Goal: Entertainment & Leisure: Browse casually

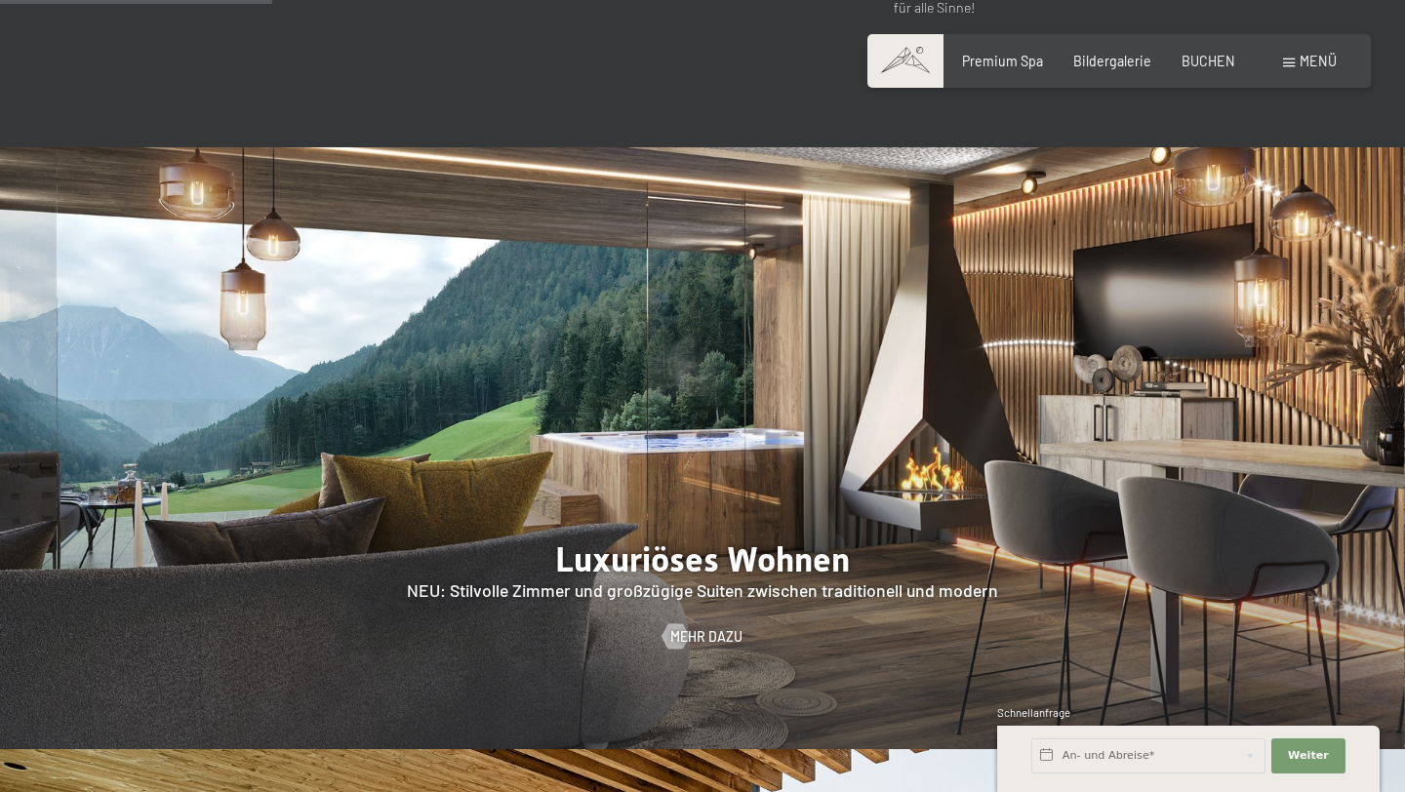
scroll to position [1111, 0]
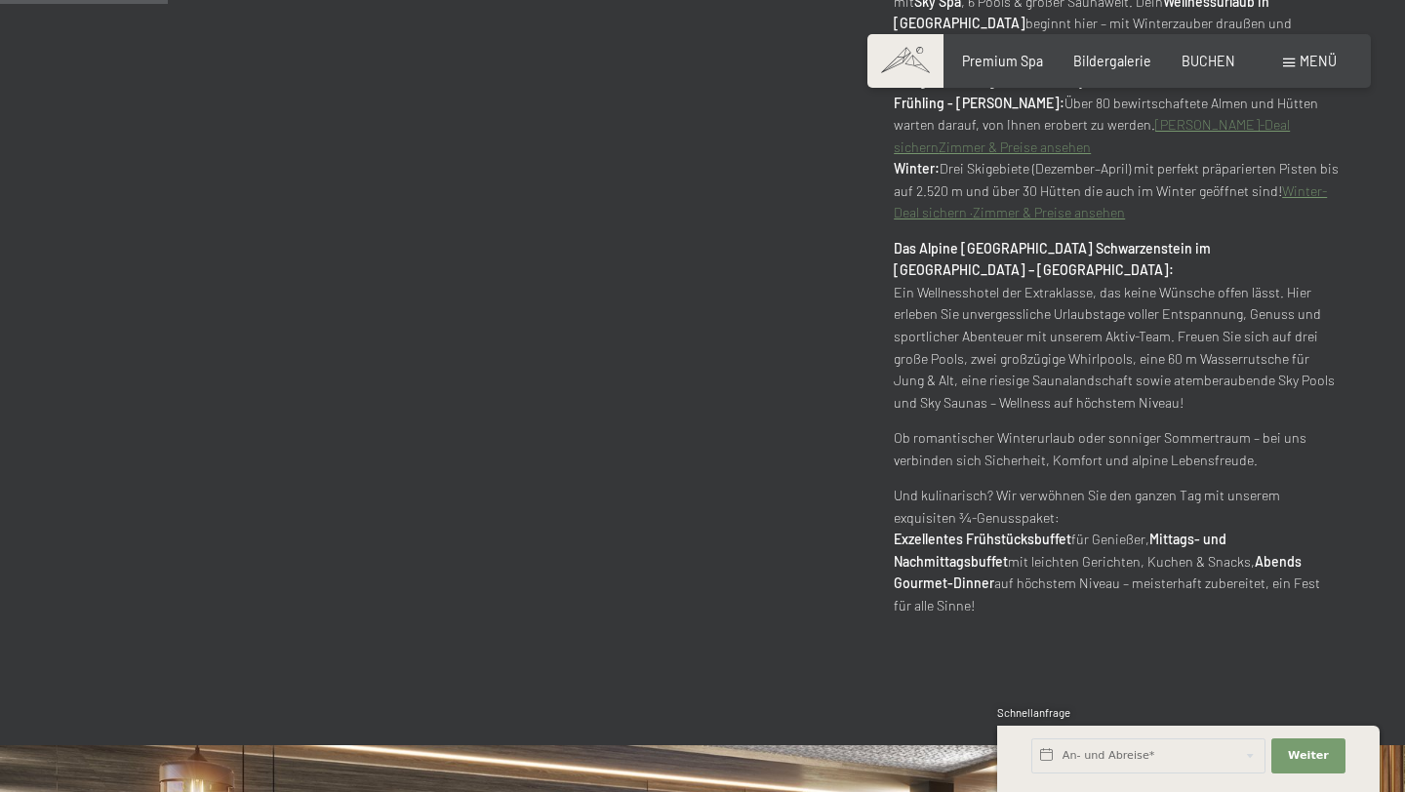
click at [1306, 71] on div "Buchen Anfragen Premium Spa Bildergalerie BUCHEN Menü DE IT EN Gutschein Bilder…" at bounding box center [1118, 62] width 434 height 20
click at [1290, 67] on div "Menü" at bounding box center [1310, 62] width 54 height 20
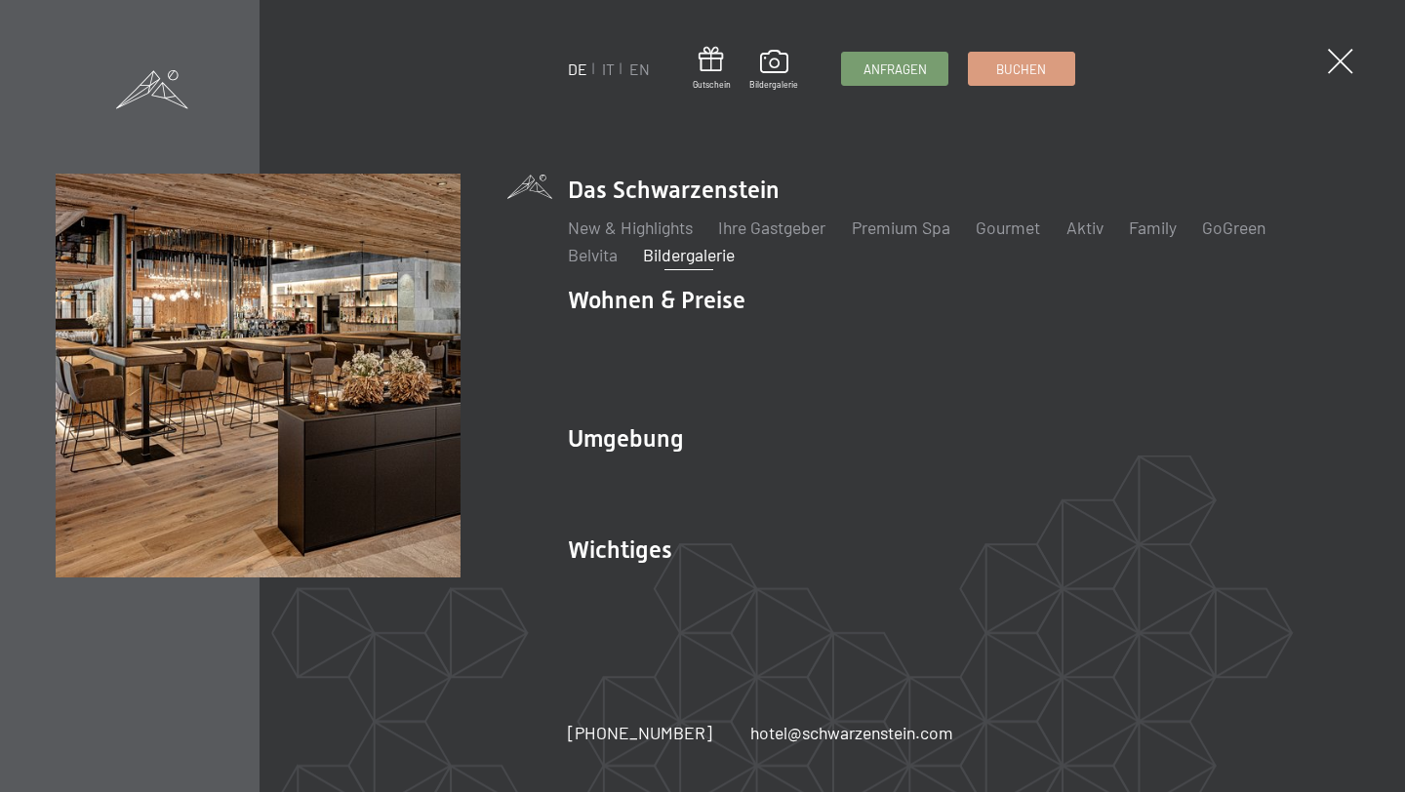
click at [684, 265] on link "Bildergalerie" at bounding box center [690, 254] width 92 height 21
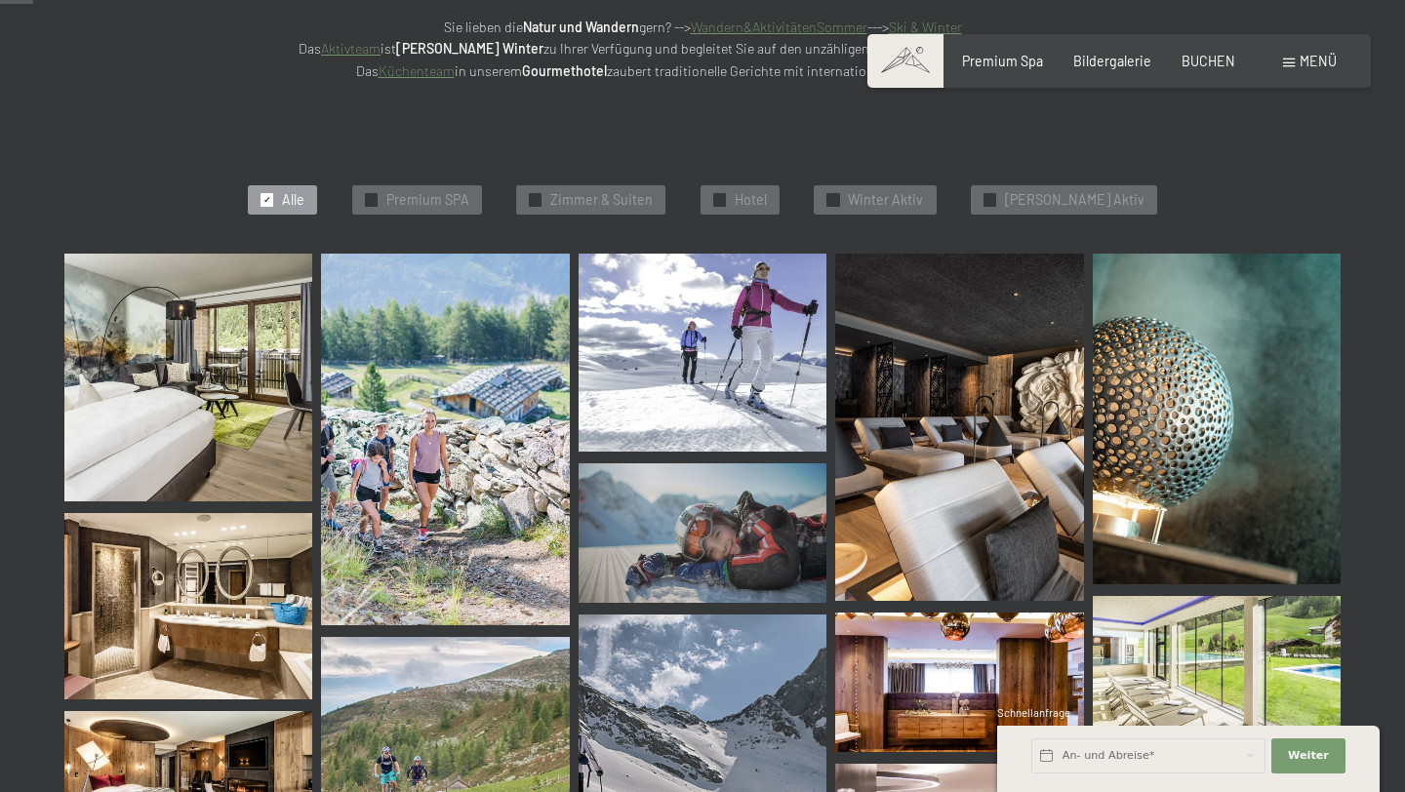
scroll to position [486, 0]
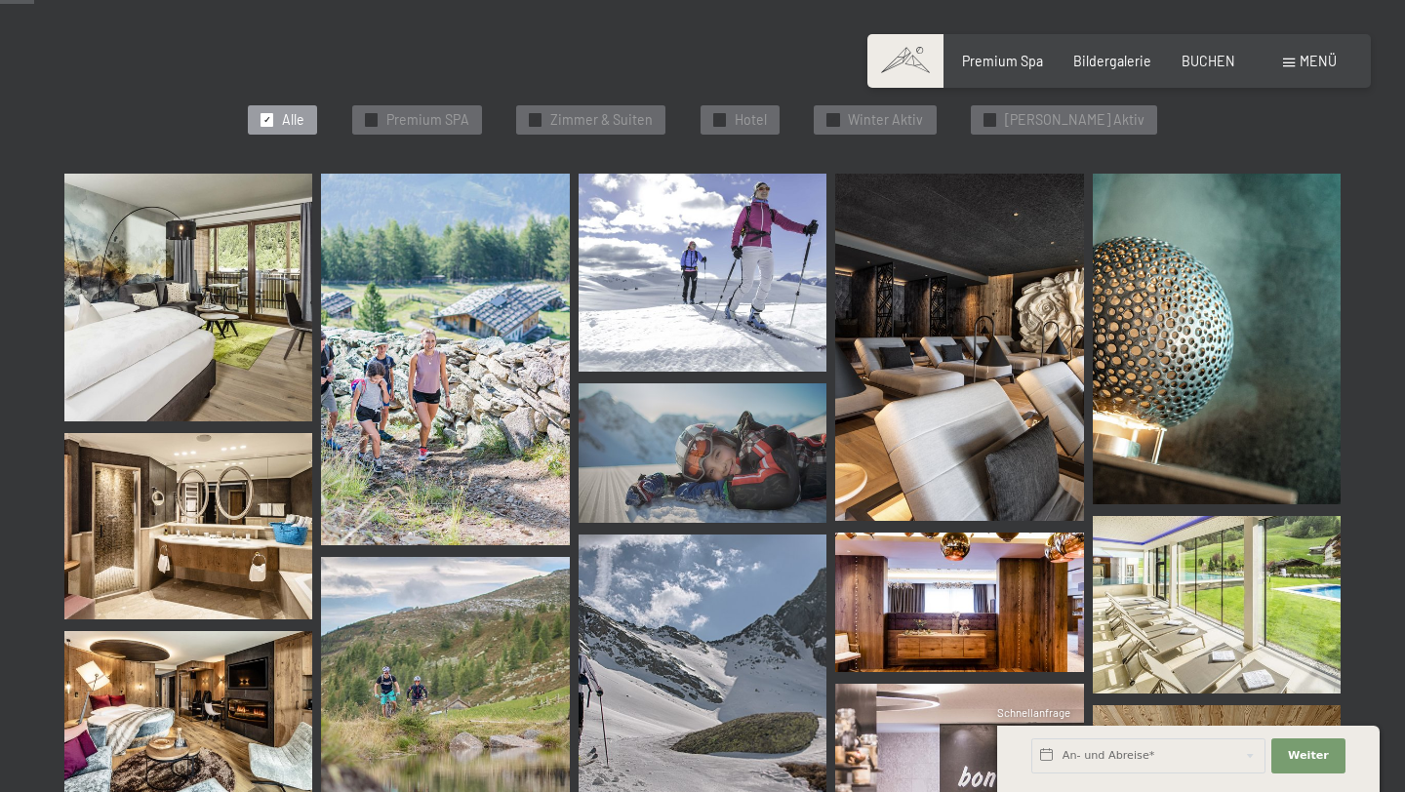
click at [1001, 355] on img at bounding box center [959, 347] width 248 height 347
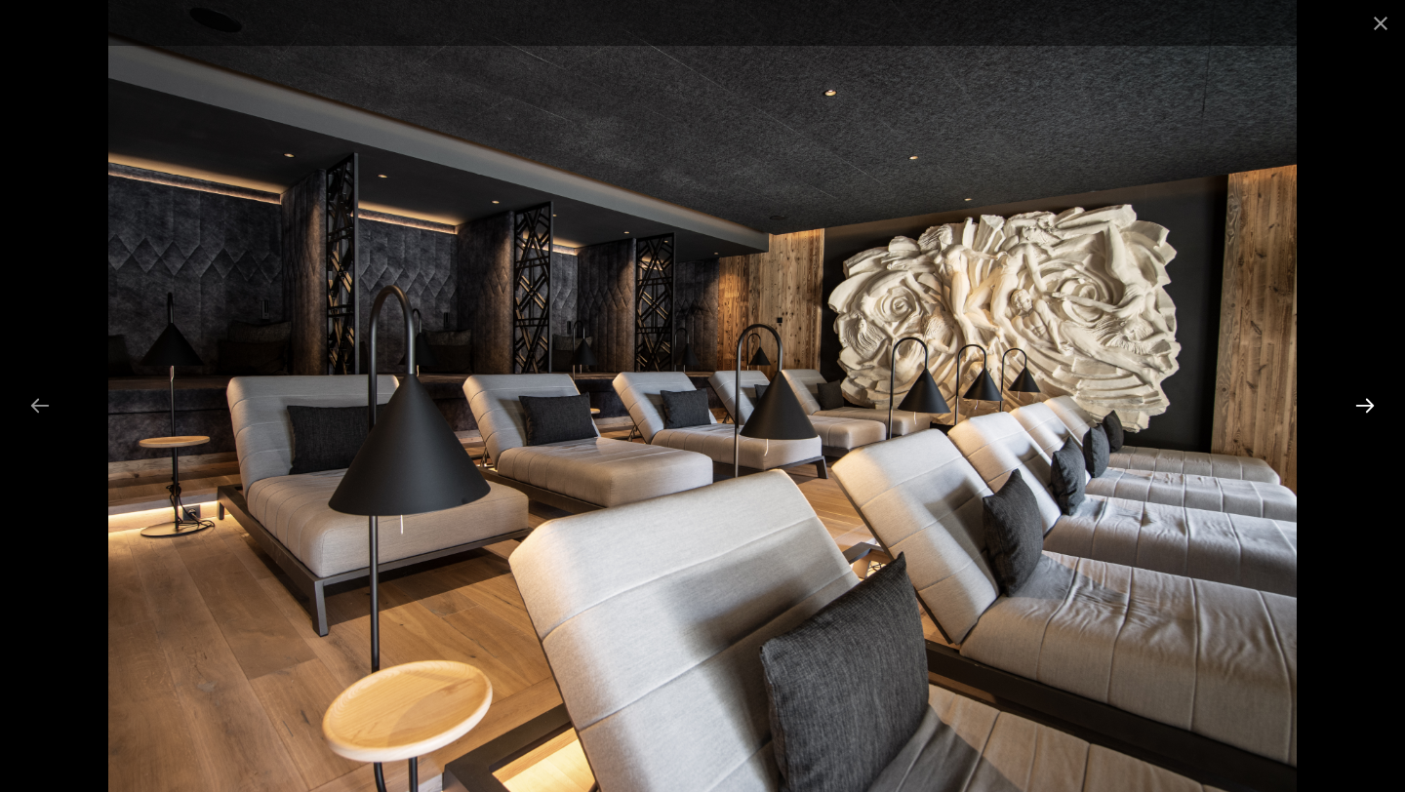
click at [1365, 405] on button "Next slide" at bounding box center [1364, 405] width 41 height 38
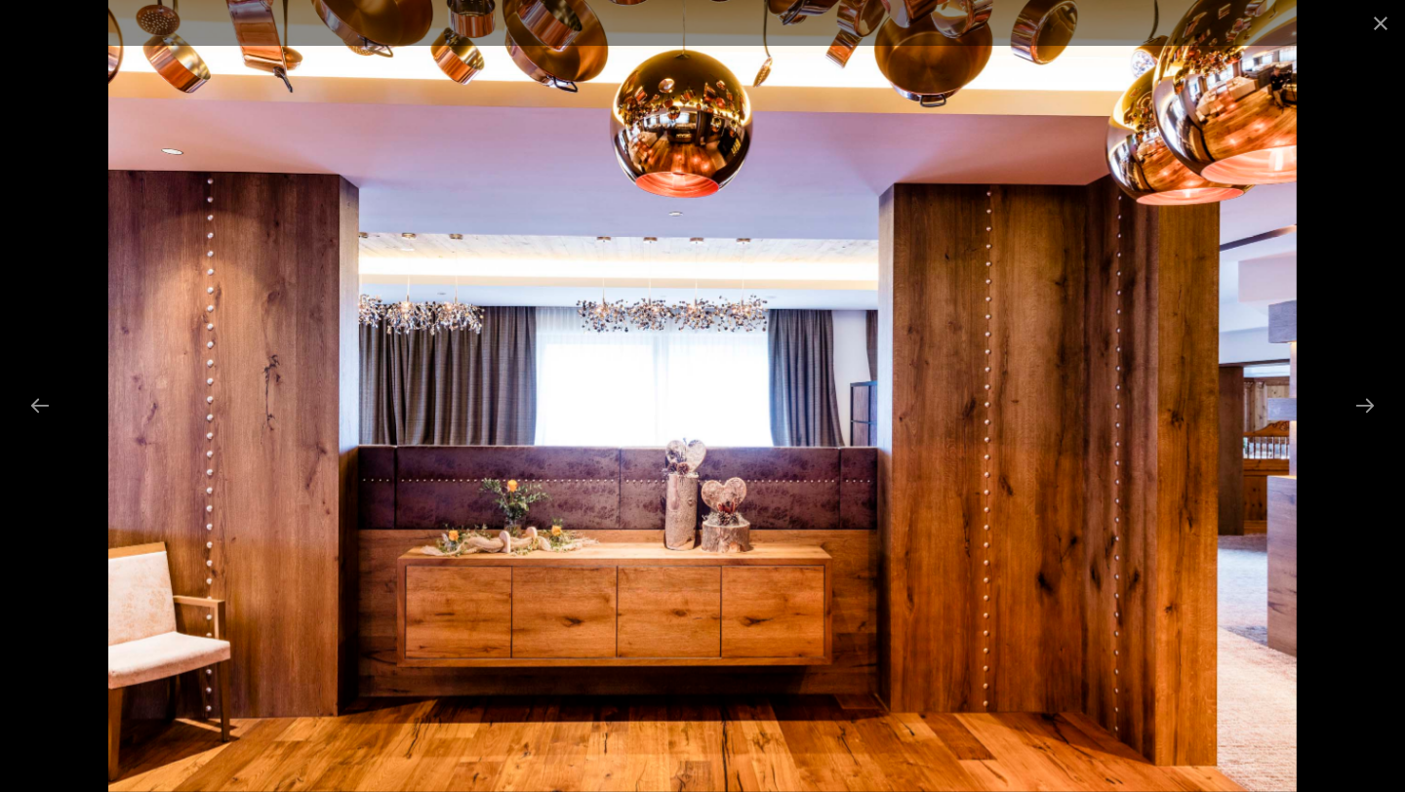
click at [1389, 415] on div at bounding box center [702, 396] width 1405 height 792
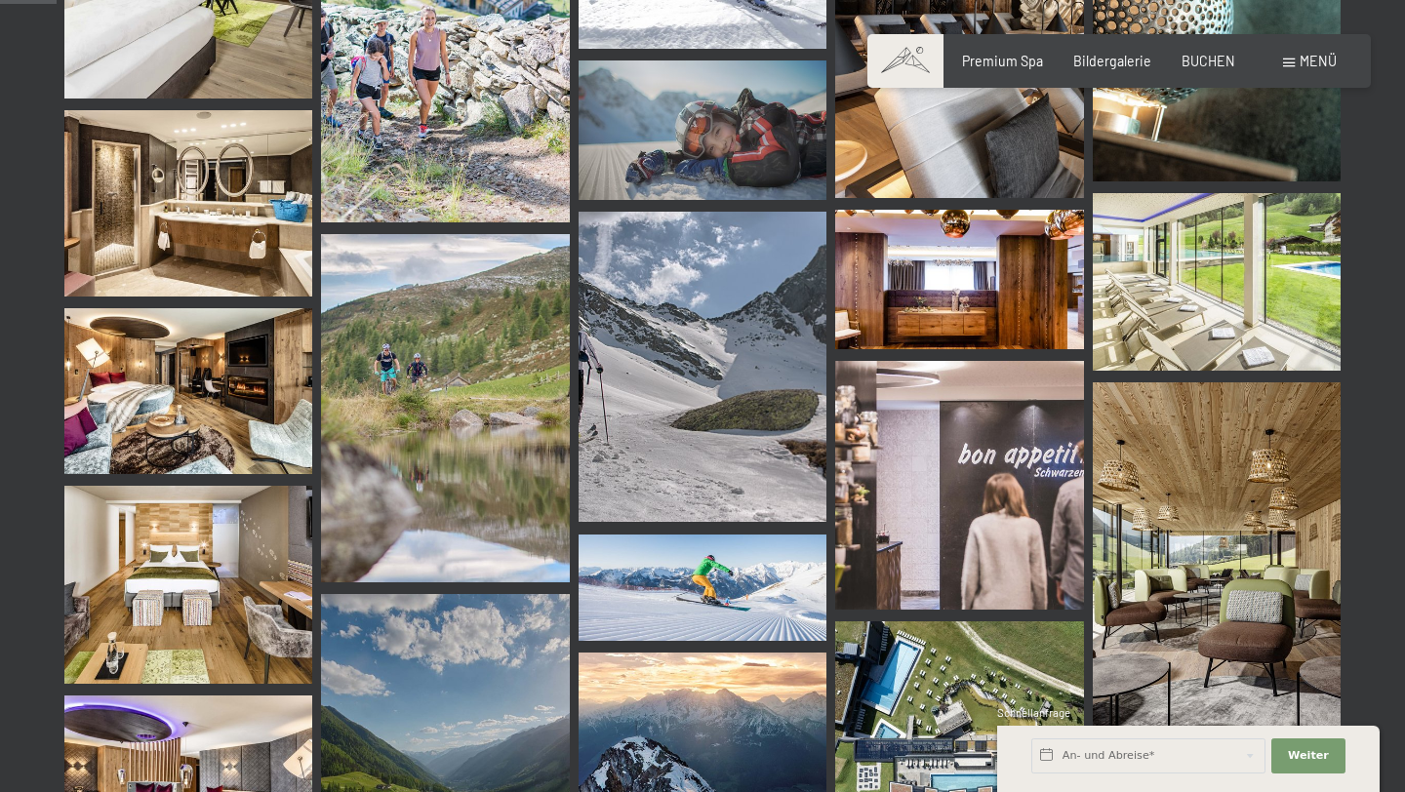
scroll to position [823, 0]
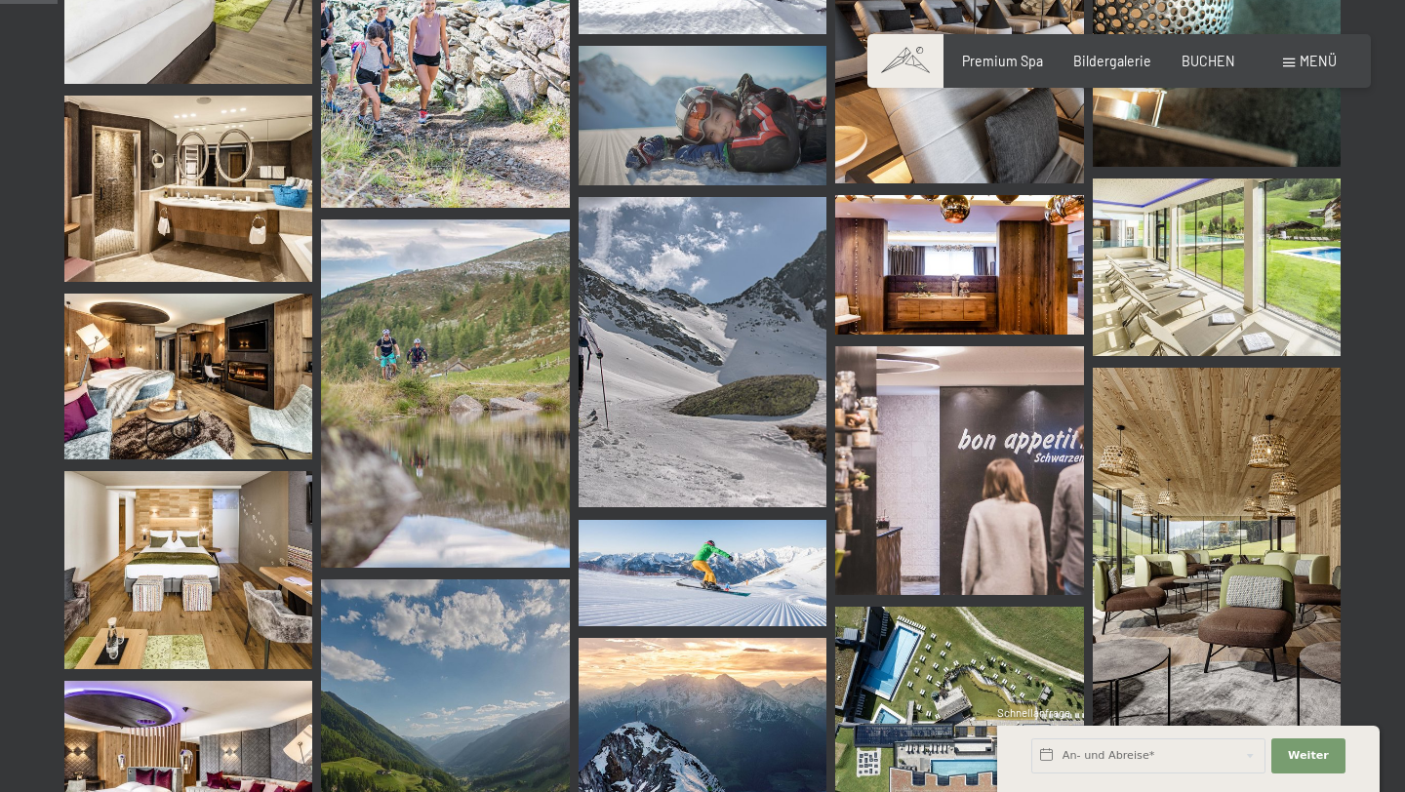
click at [124, 118] on img at bounding box center [188, 189] width 248 height 186
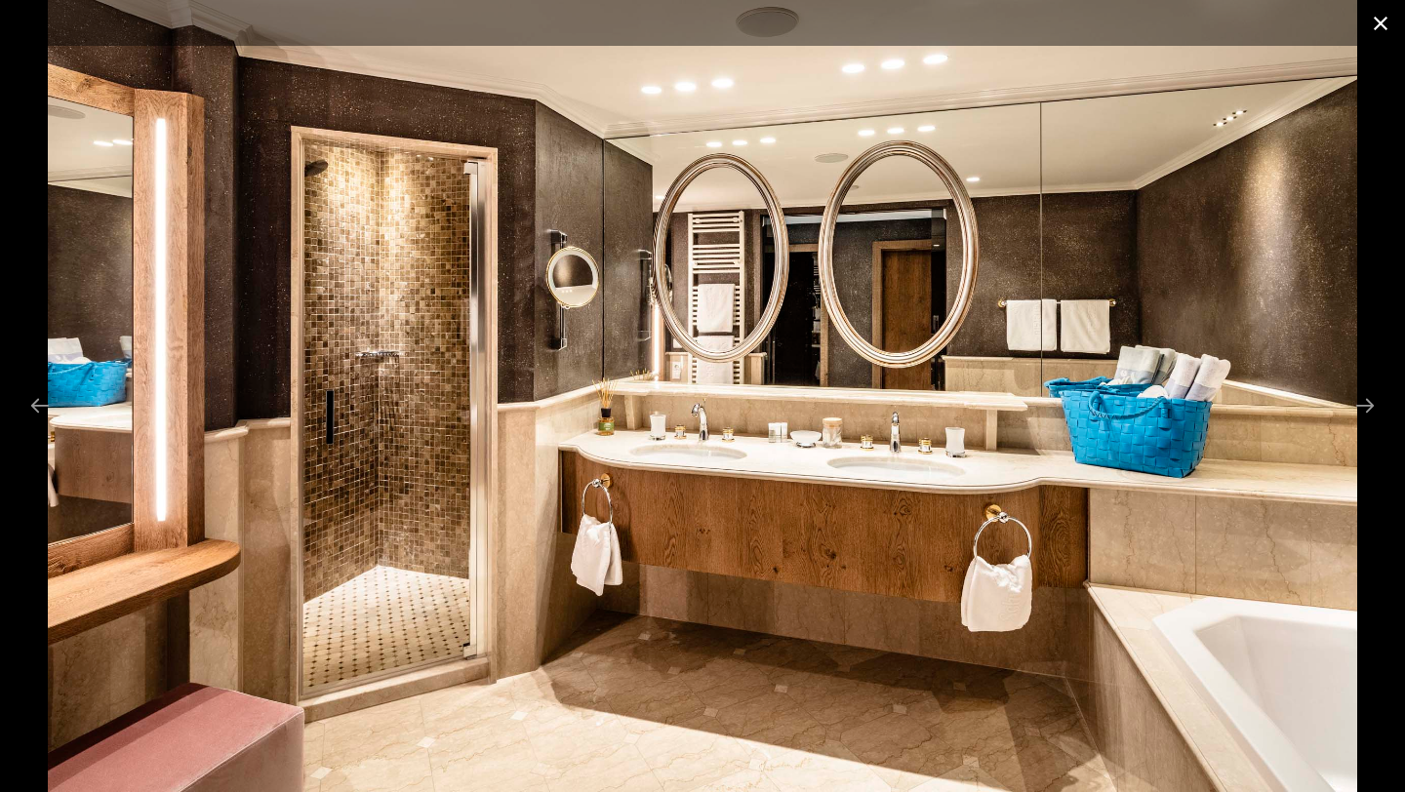
click at [1380, 23] on button "Close gallery" at bounding box center [1380, 23] width 49 height 46
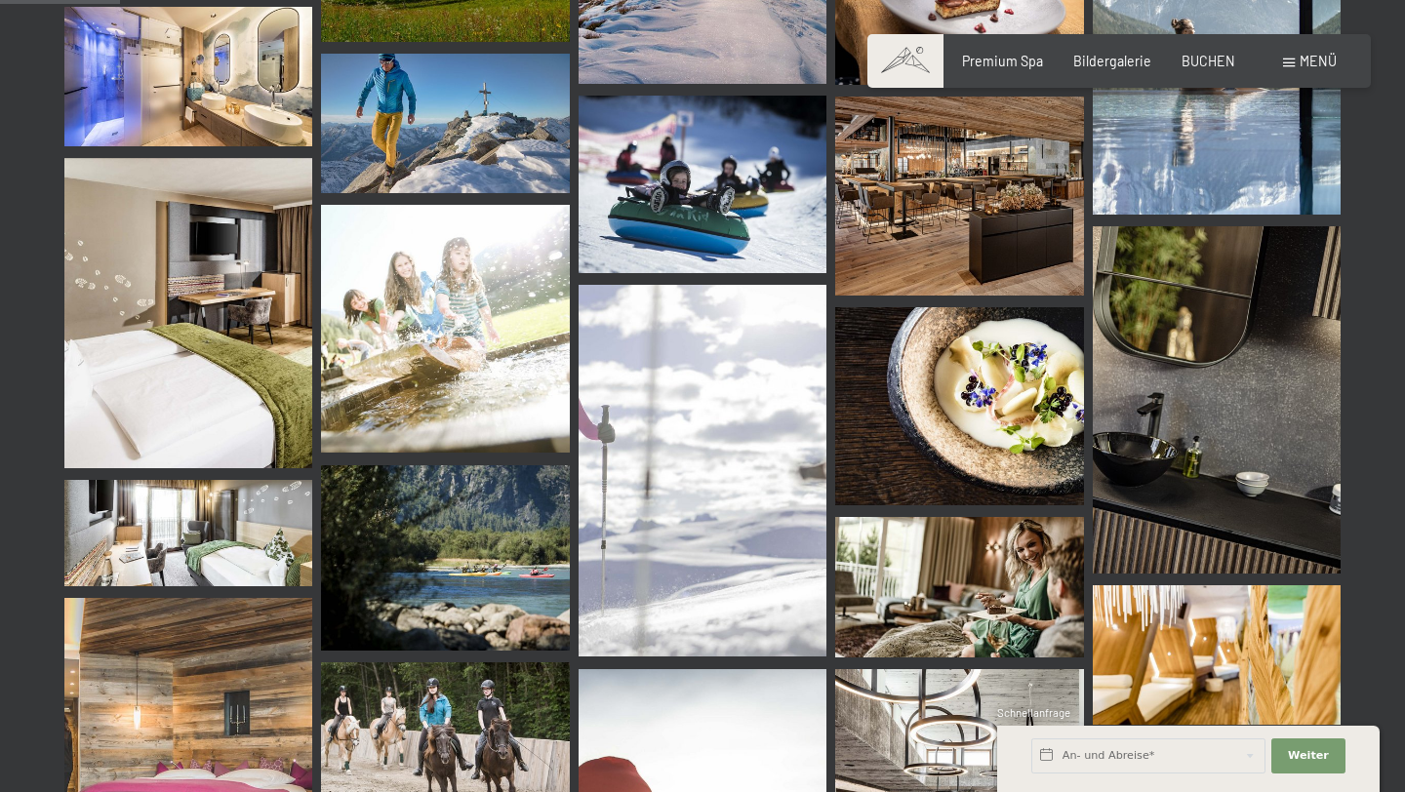
scroll to position [1728, 0]
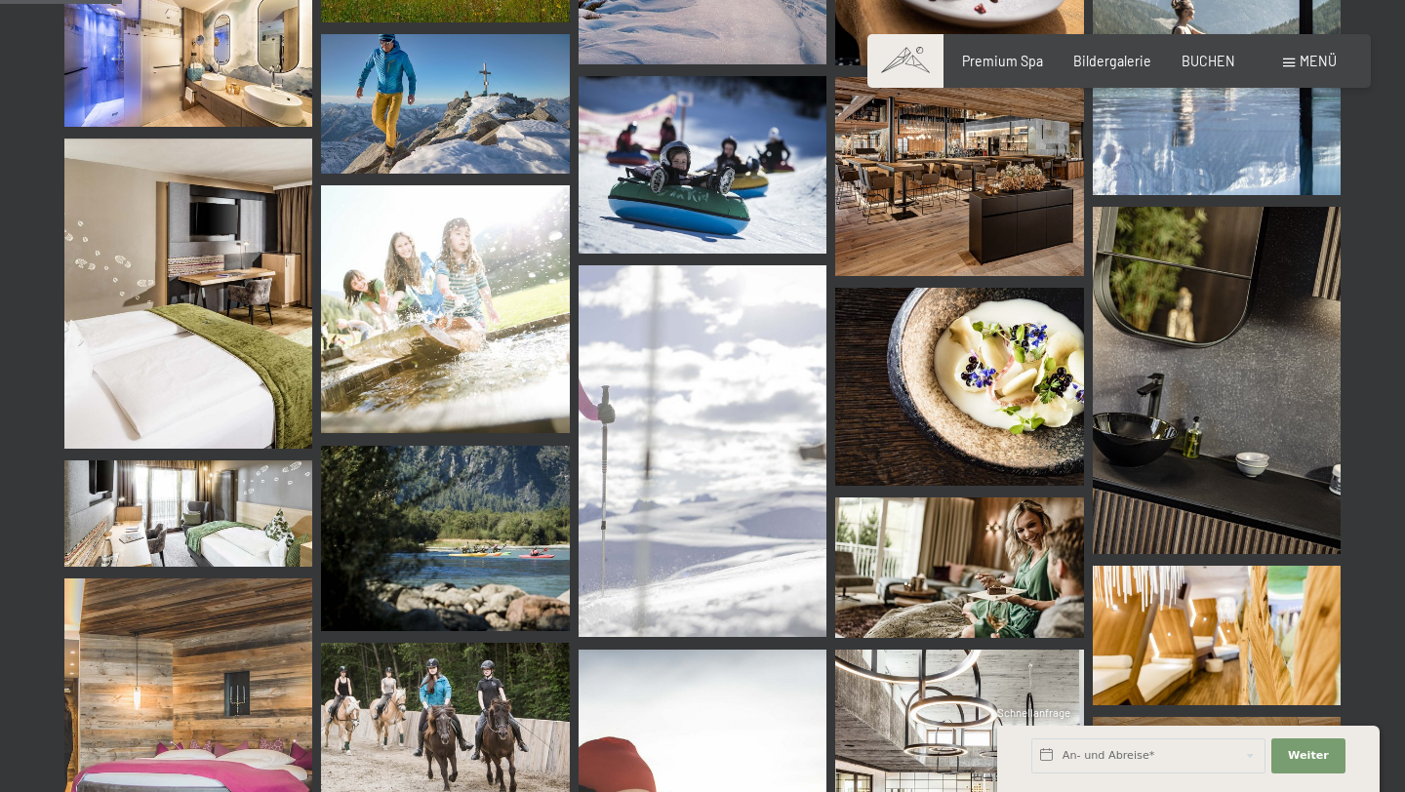
click at [1144, 399] on img at bounding box center [1217, 380] width 248 height 347
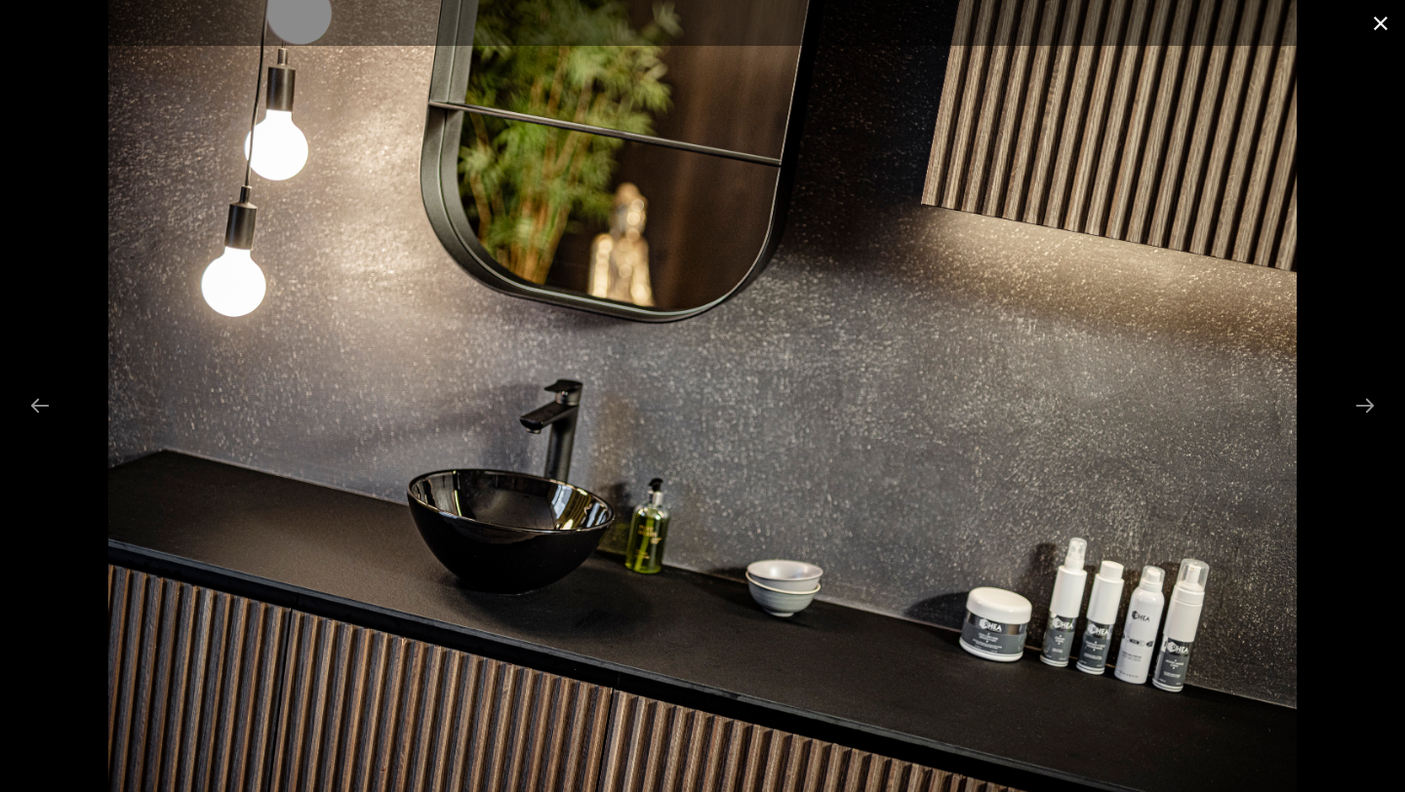
click at [1389, 20] on button "Close gallery" at bounding box center [1380, 23] width 49 height 46
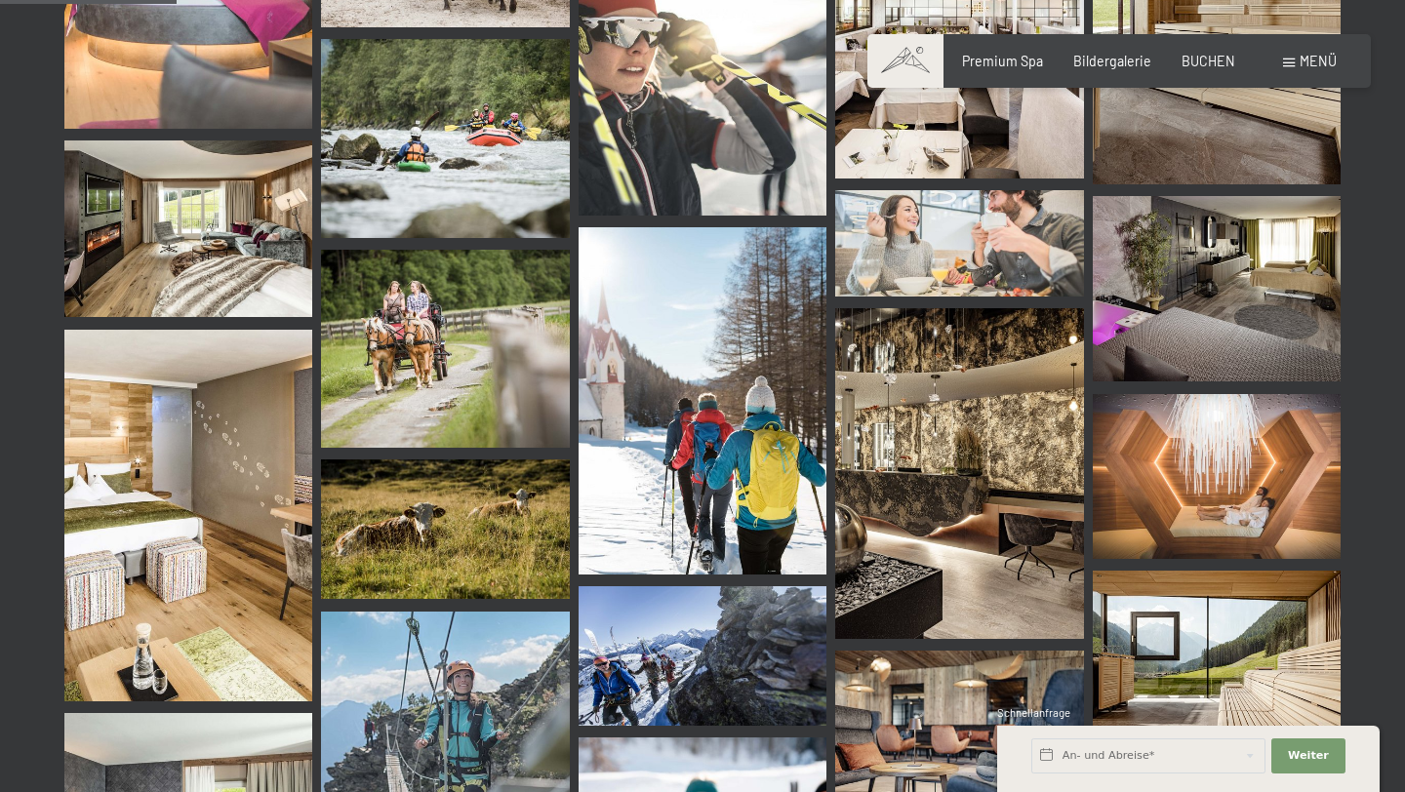
scroll to position [2531, 0]
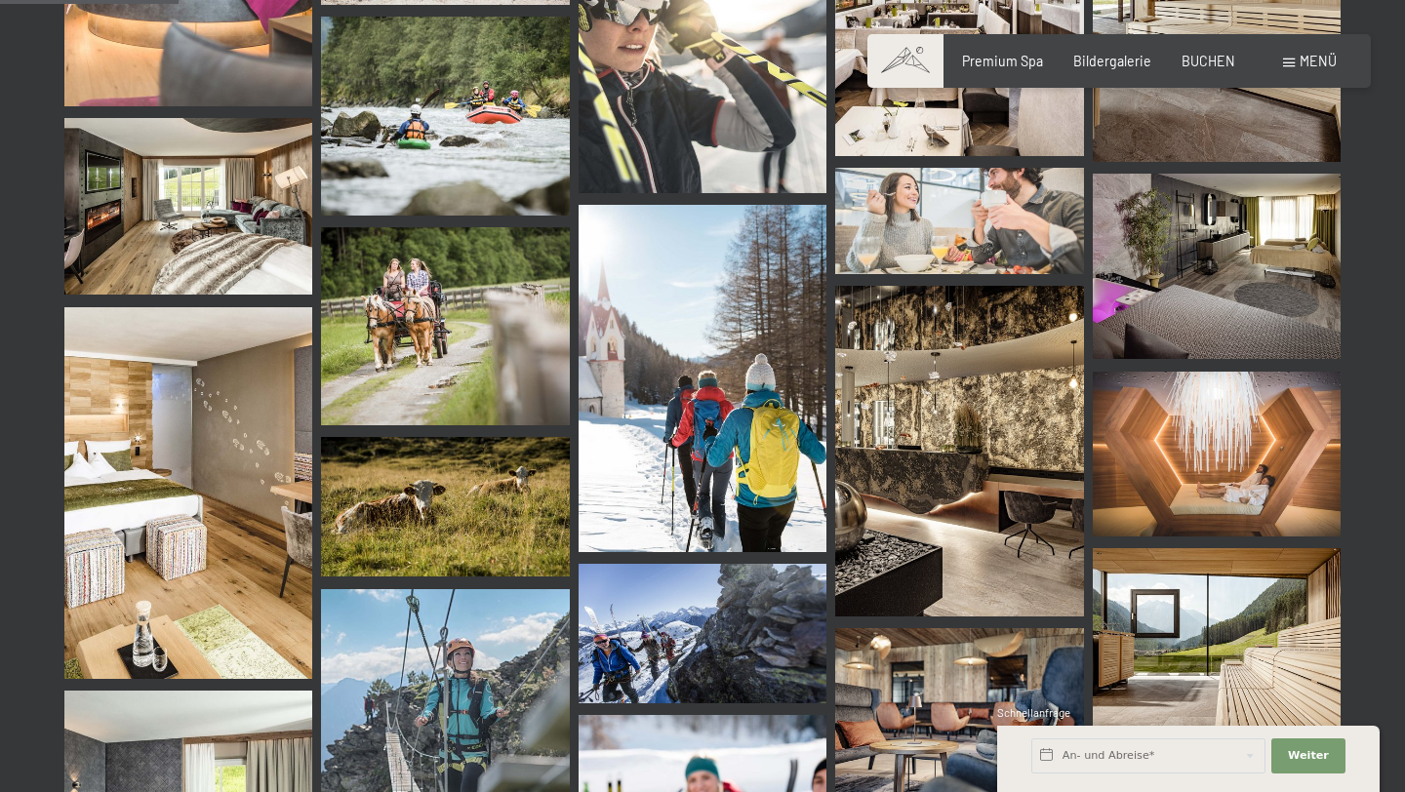
click at [977, 370] on img at bounding box center [959, 451] width 248 height 331
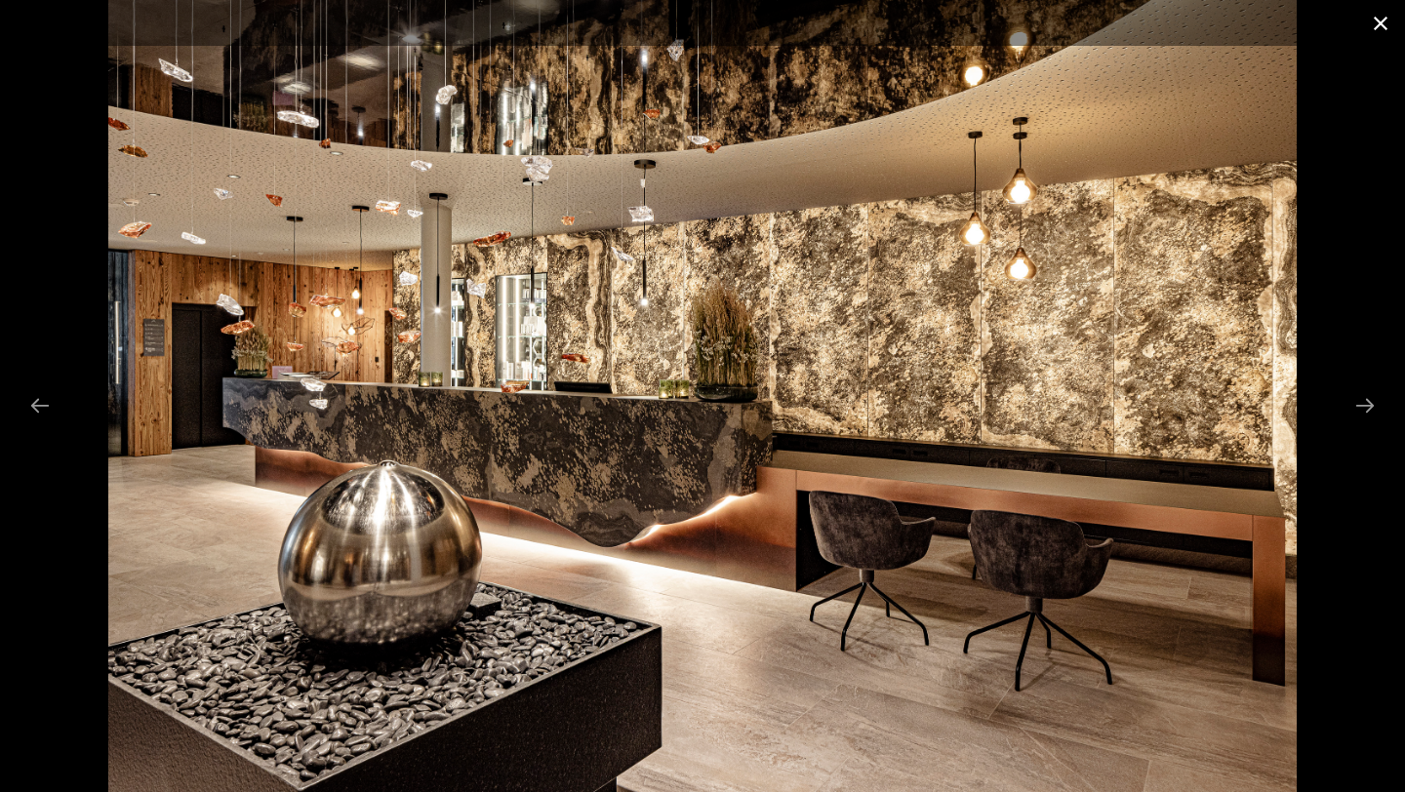
click at [1381, 21] on button "Close gallery" at bounding box center [1380, 23] width 49 height 46
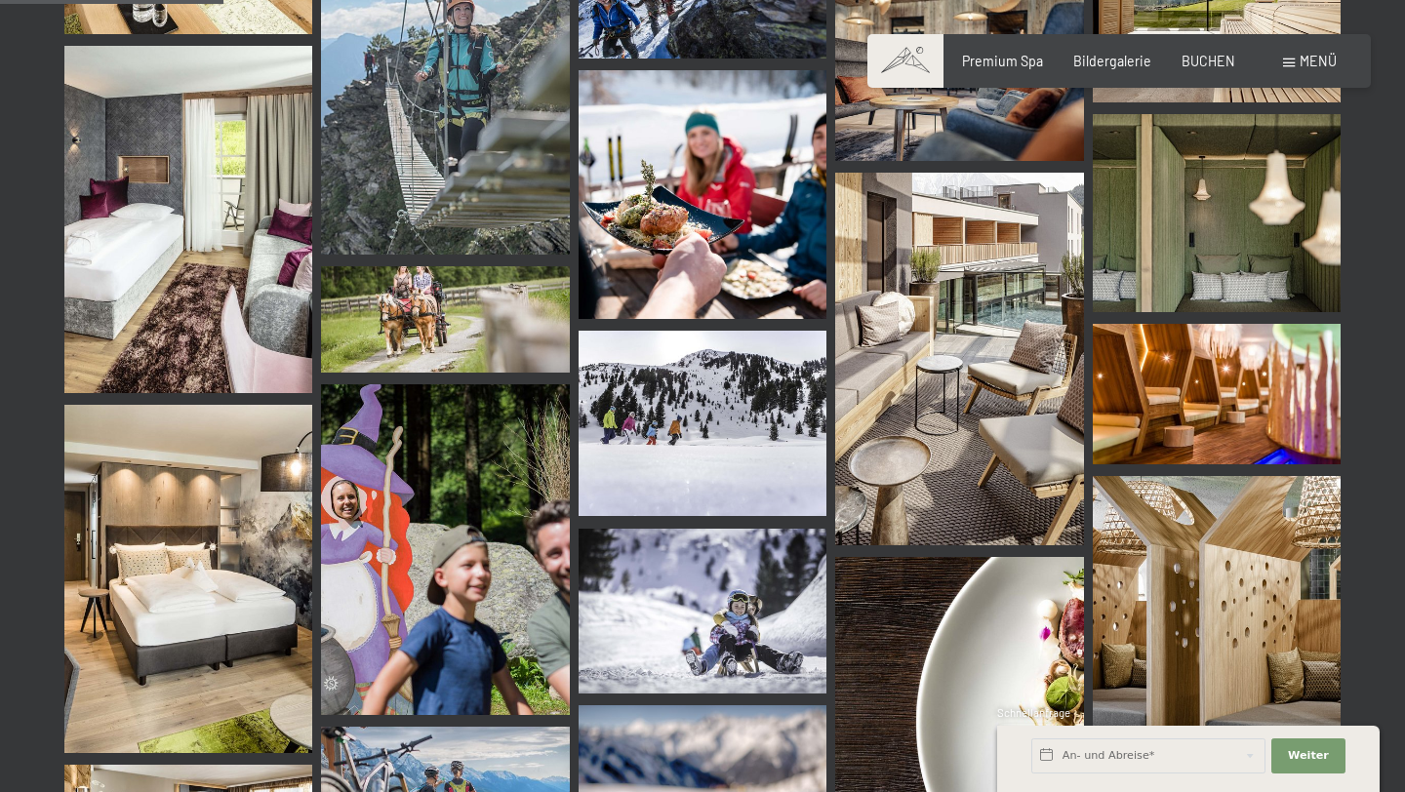
scroll to position [3181, 0]
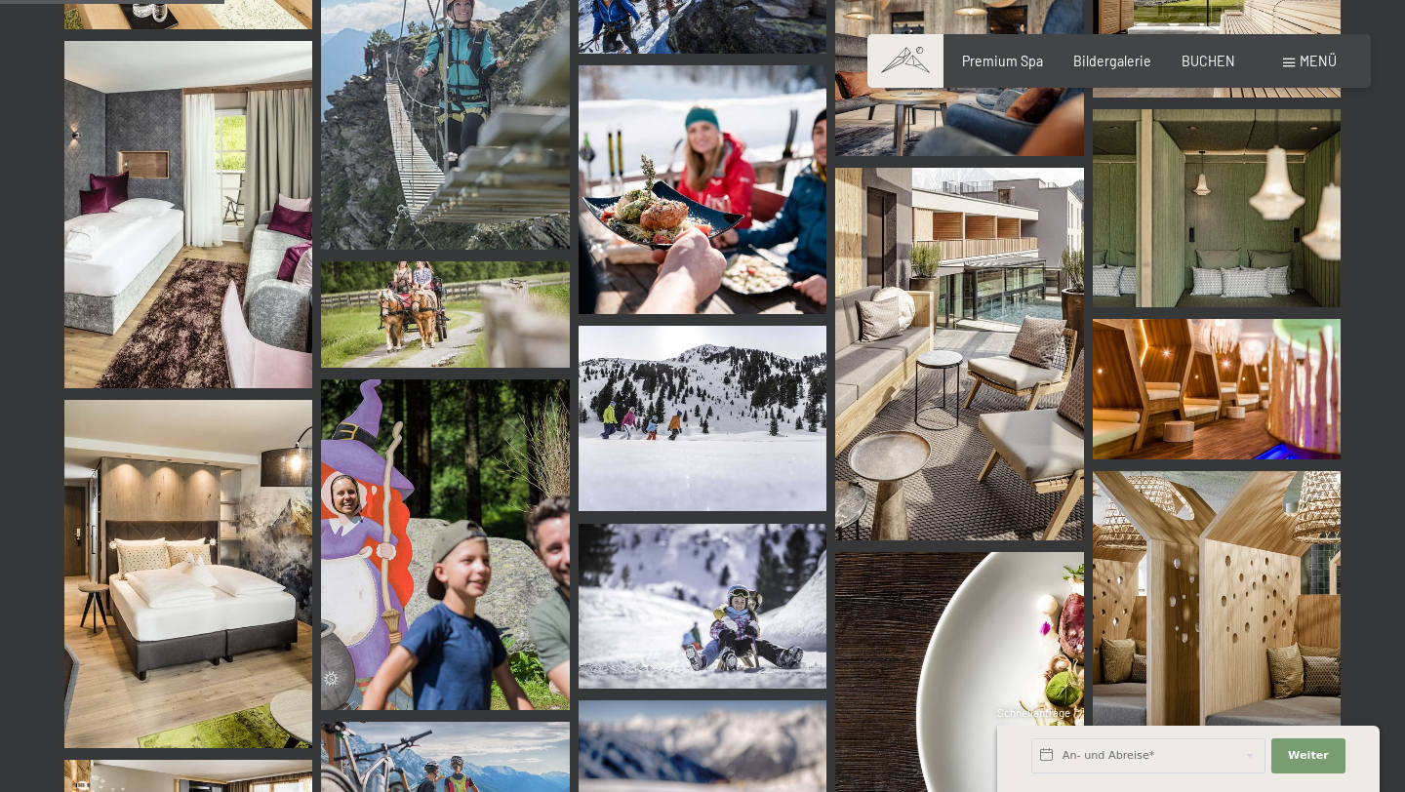
click at [102, 197] on img at bounding box center [188, 214] width 248 height 347
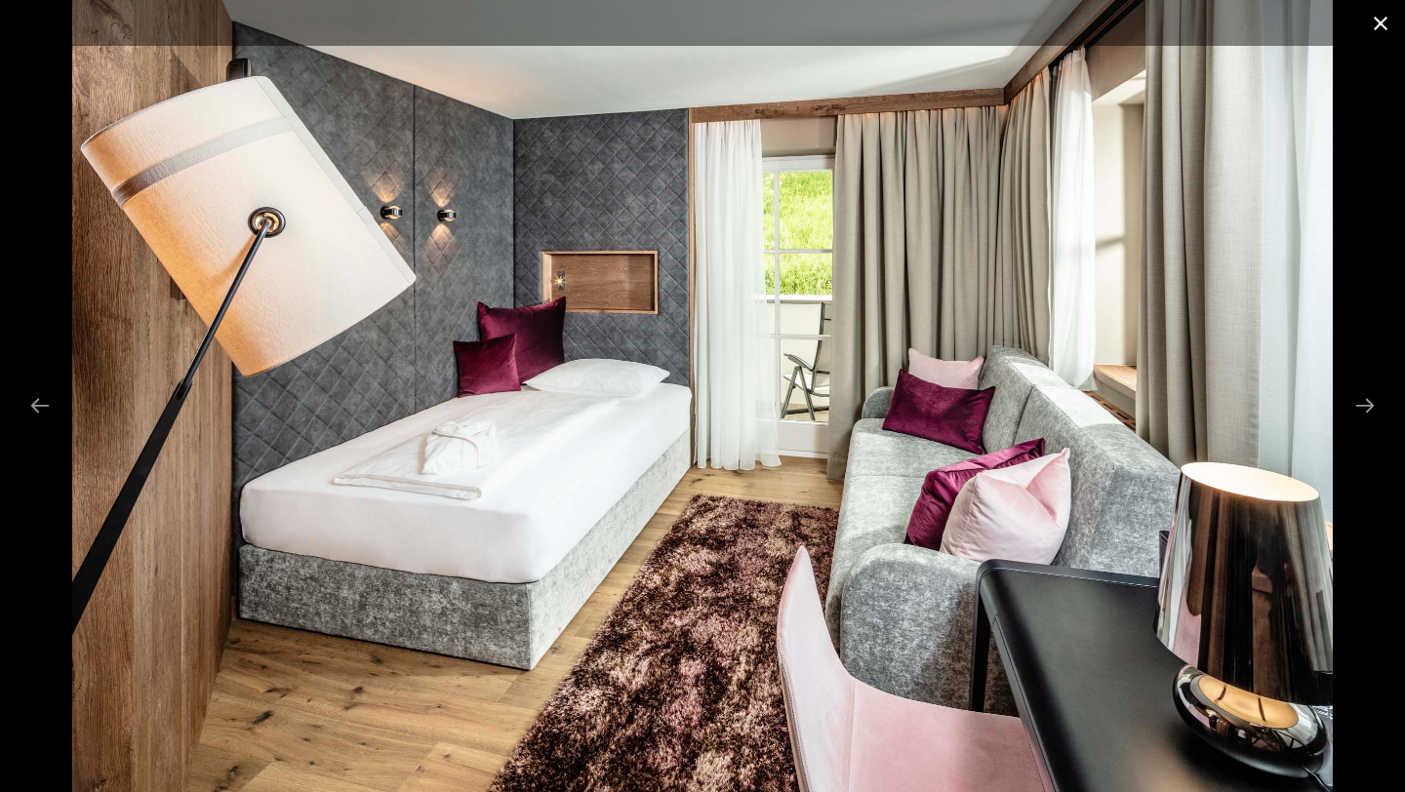
click at [1383, 24] on button "Close gallery" at bounding box center [1380, 23] width 49 height 46
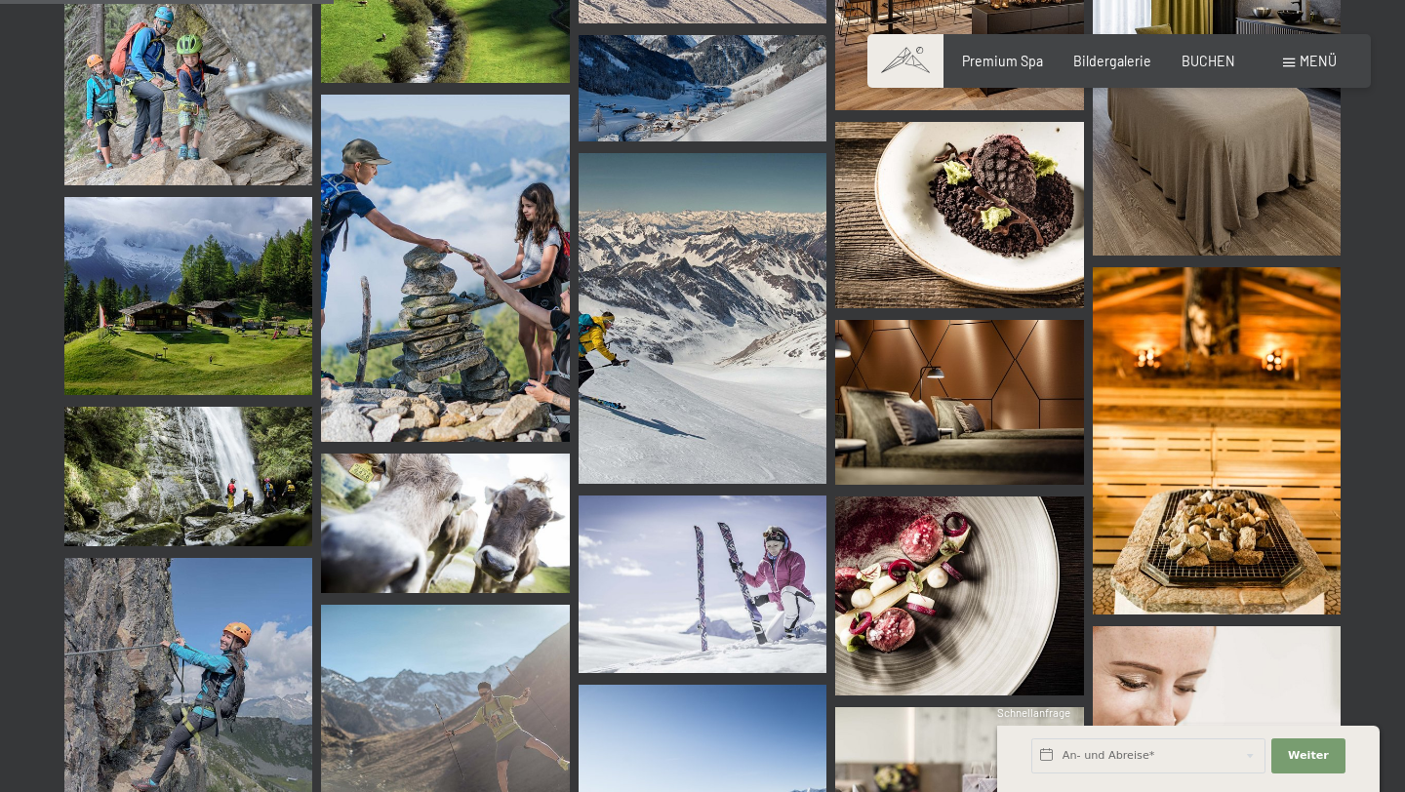
scroll to position [4744, 0]
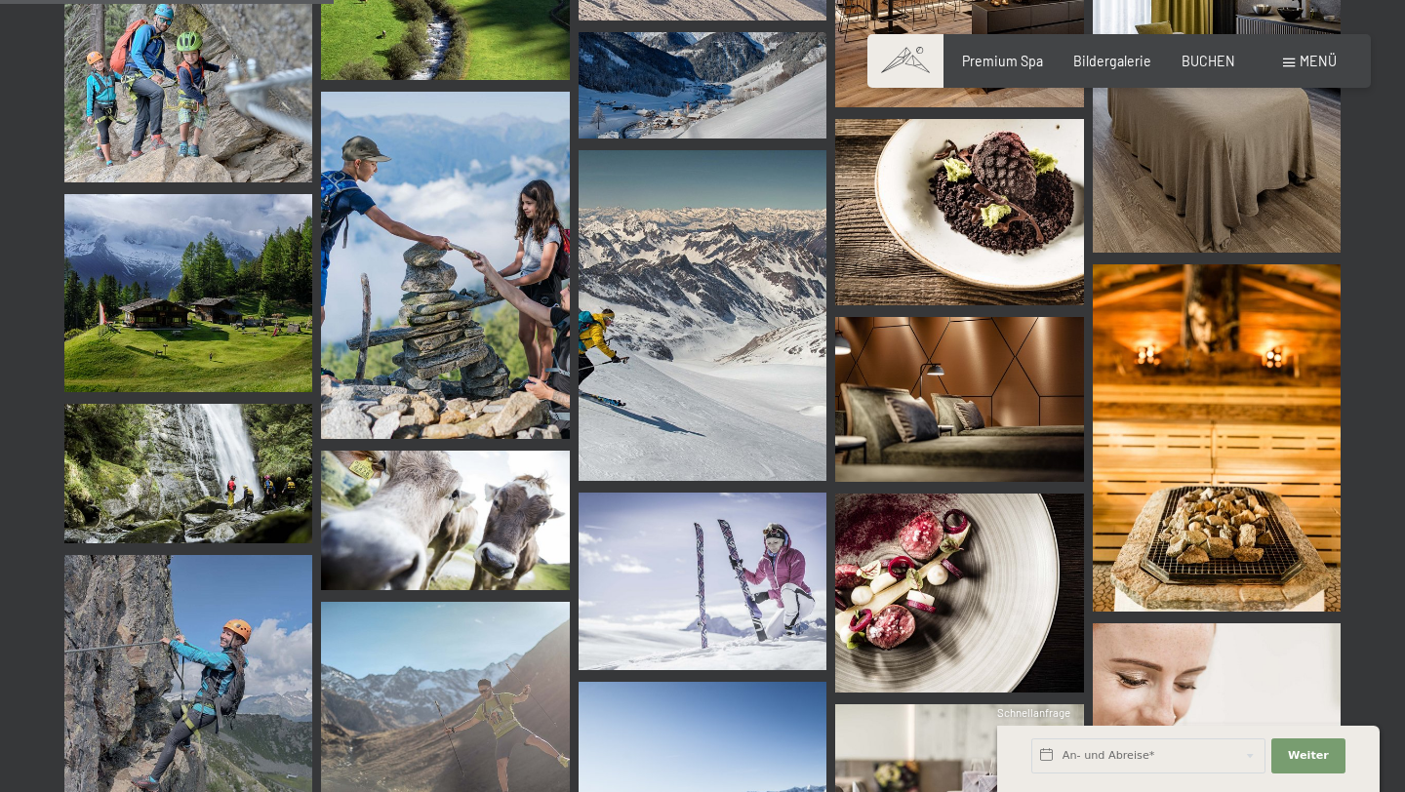
click at [983, 402] on img at bounding box center [959, 400] width 248 height 166
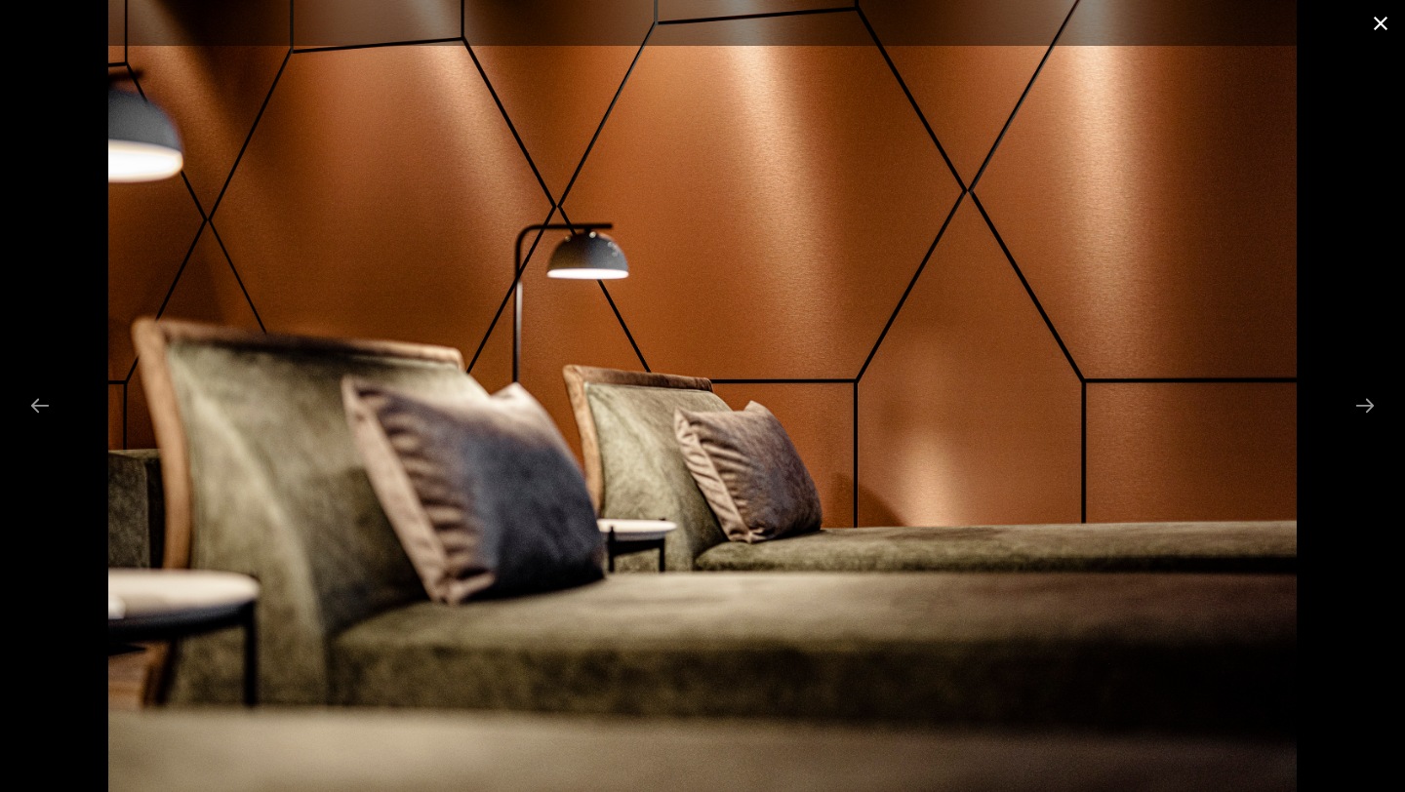
click at [1394, 23] on button "Close gallery" at bounding box center [1380, 23] width 49 height 46
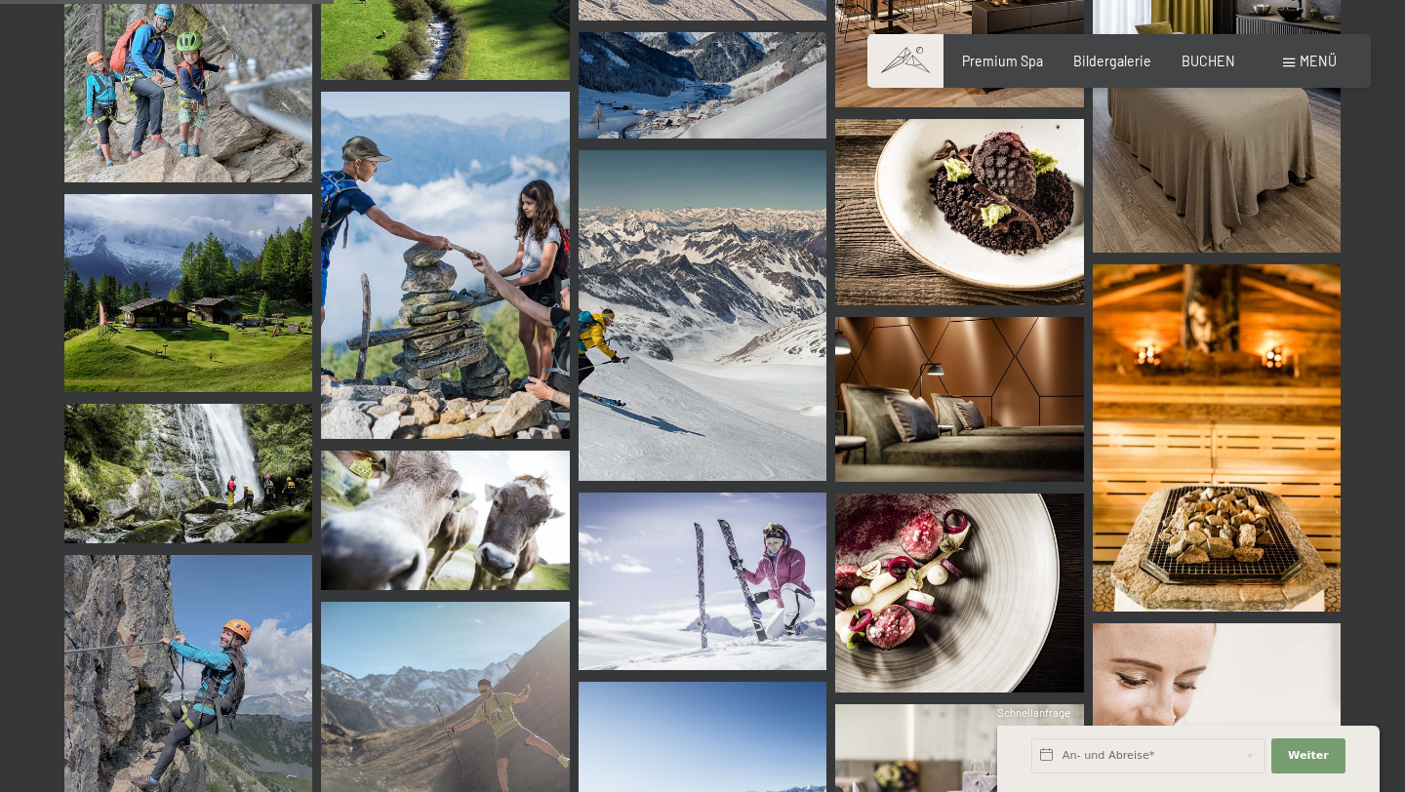
click at [956, 342] on img at bounding box center [959, 400] width 248 height 166
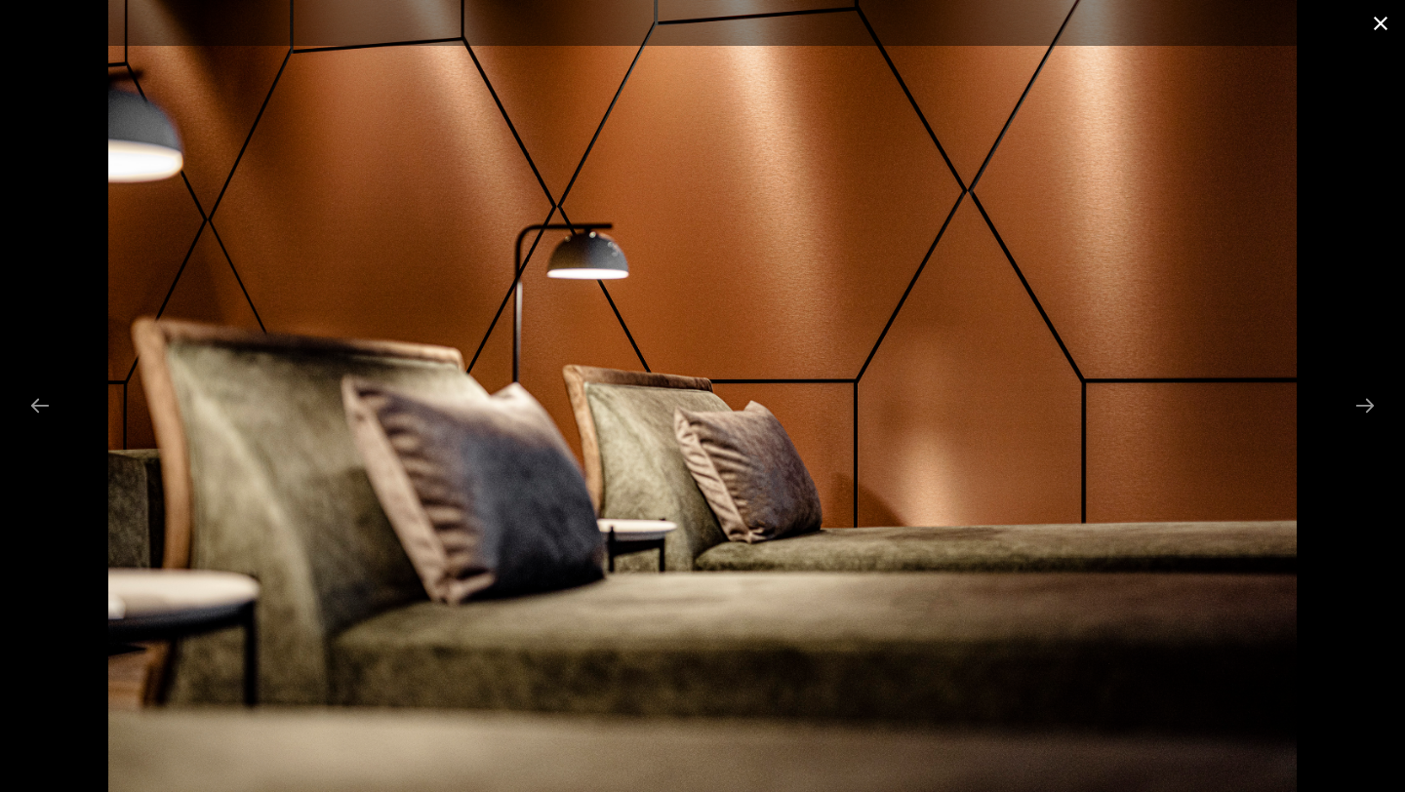
click at [1390, 18] on button "Close gallery" at bounding box center [1380, 23] width 49 height 46
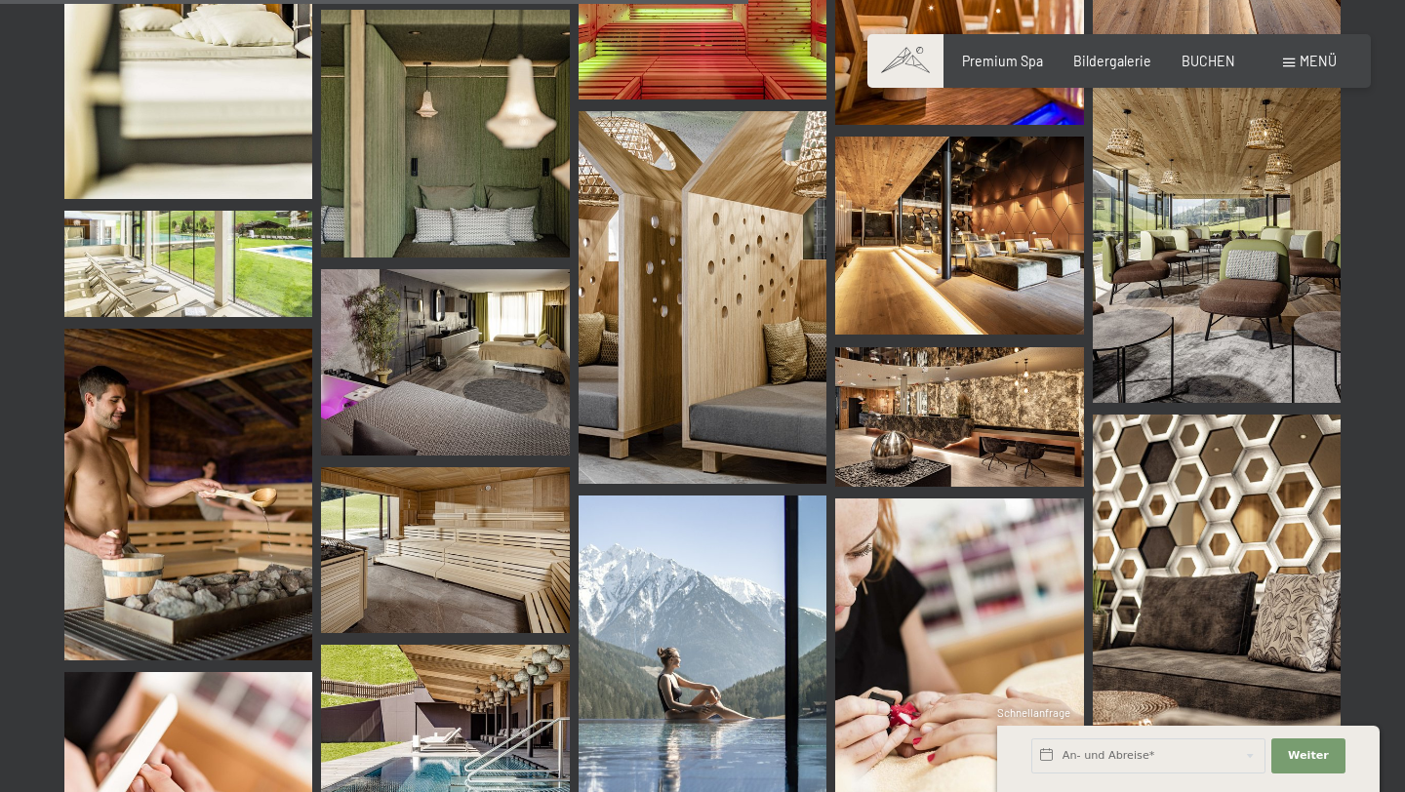
scroll to position [10633, 0]
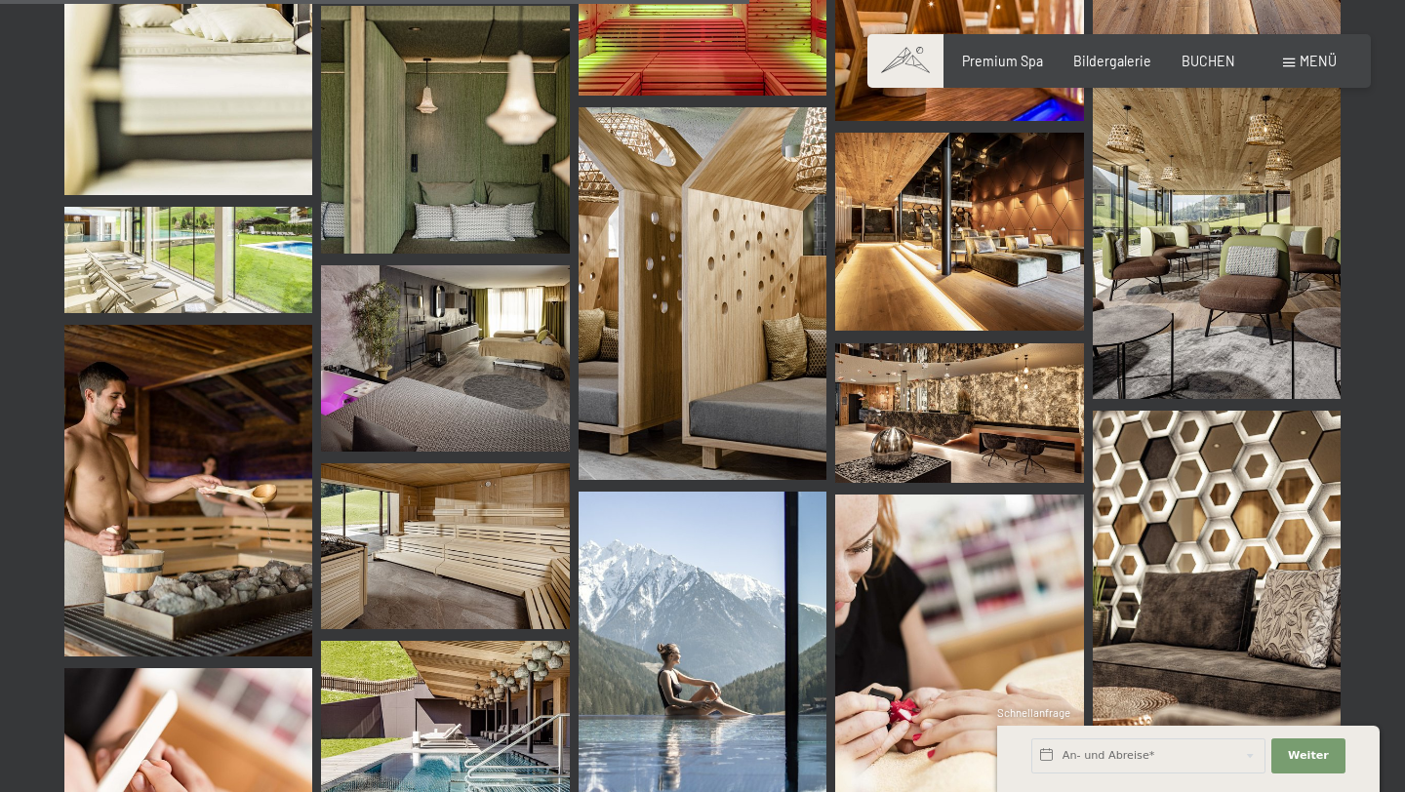
click at [1035, 195] on img at bounding box center [959, 232] width 248 height 199
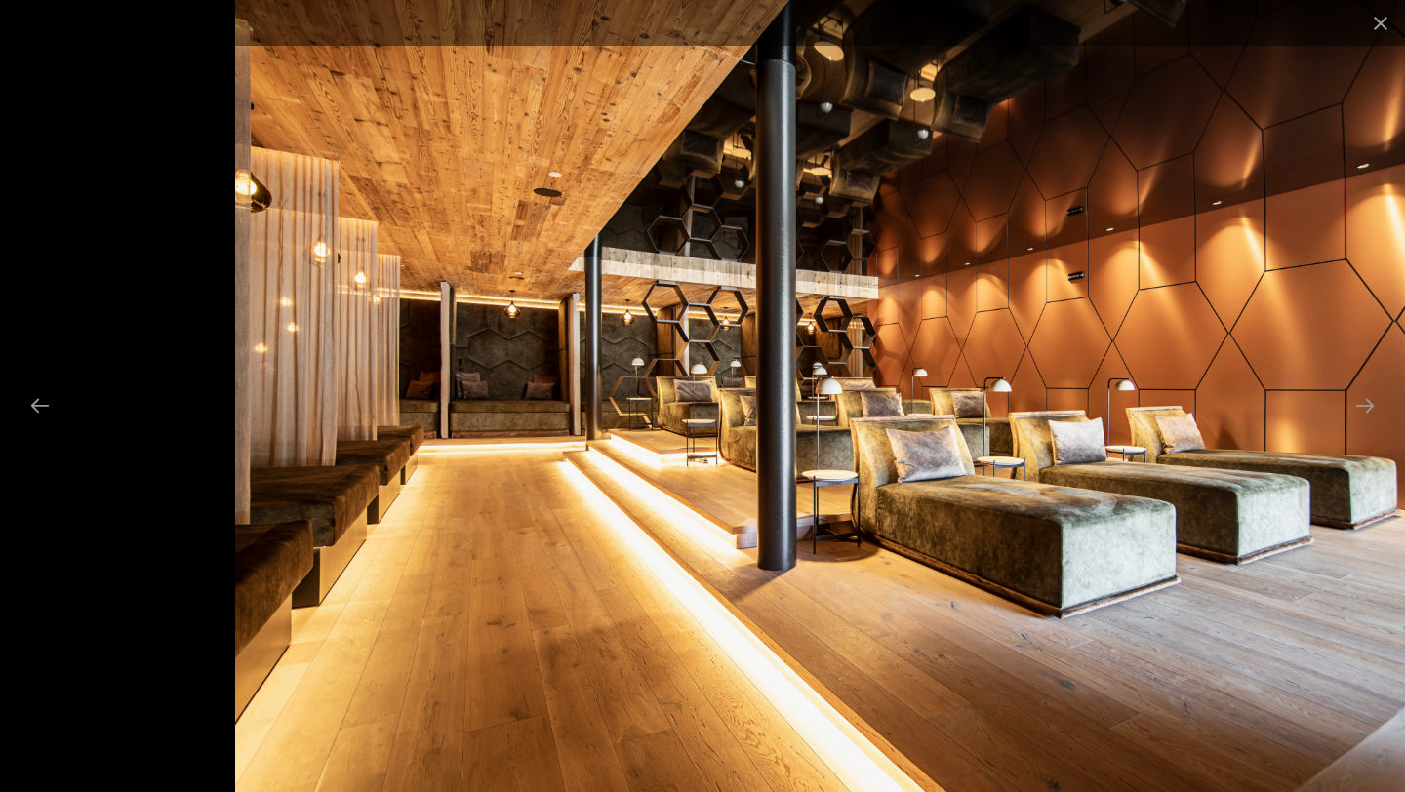
click at [810, 416] on img at bounding box center [829, 396] width 1188 height 792
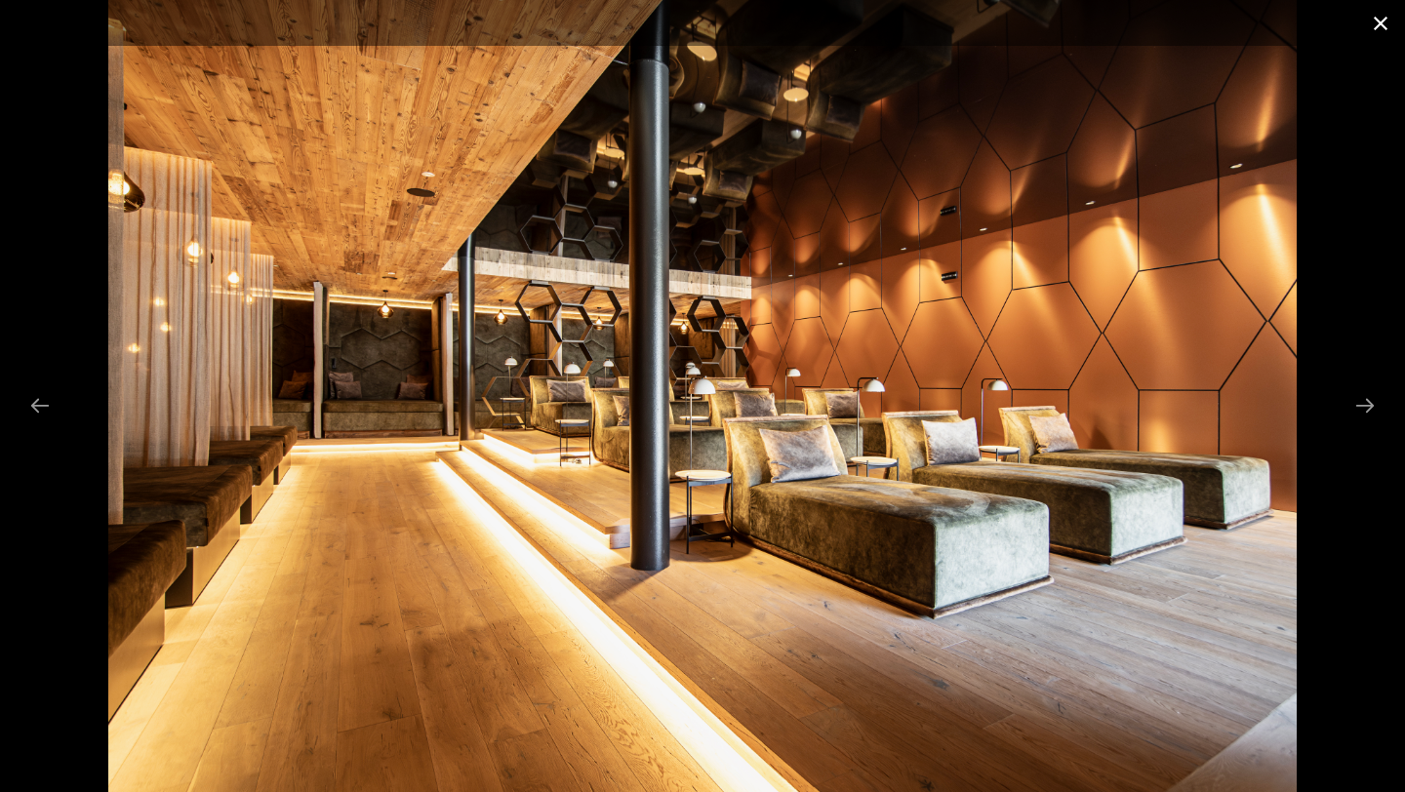
click at [1394, 32] on button "Close gallery" at bounding box center [1380, 23] width 49 height 46
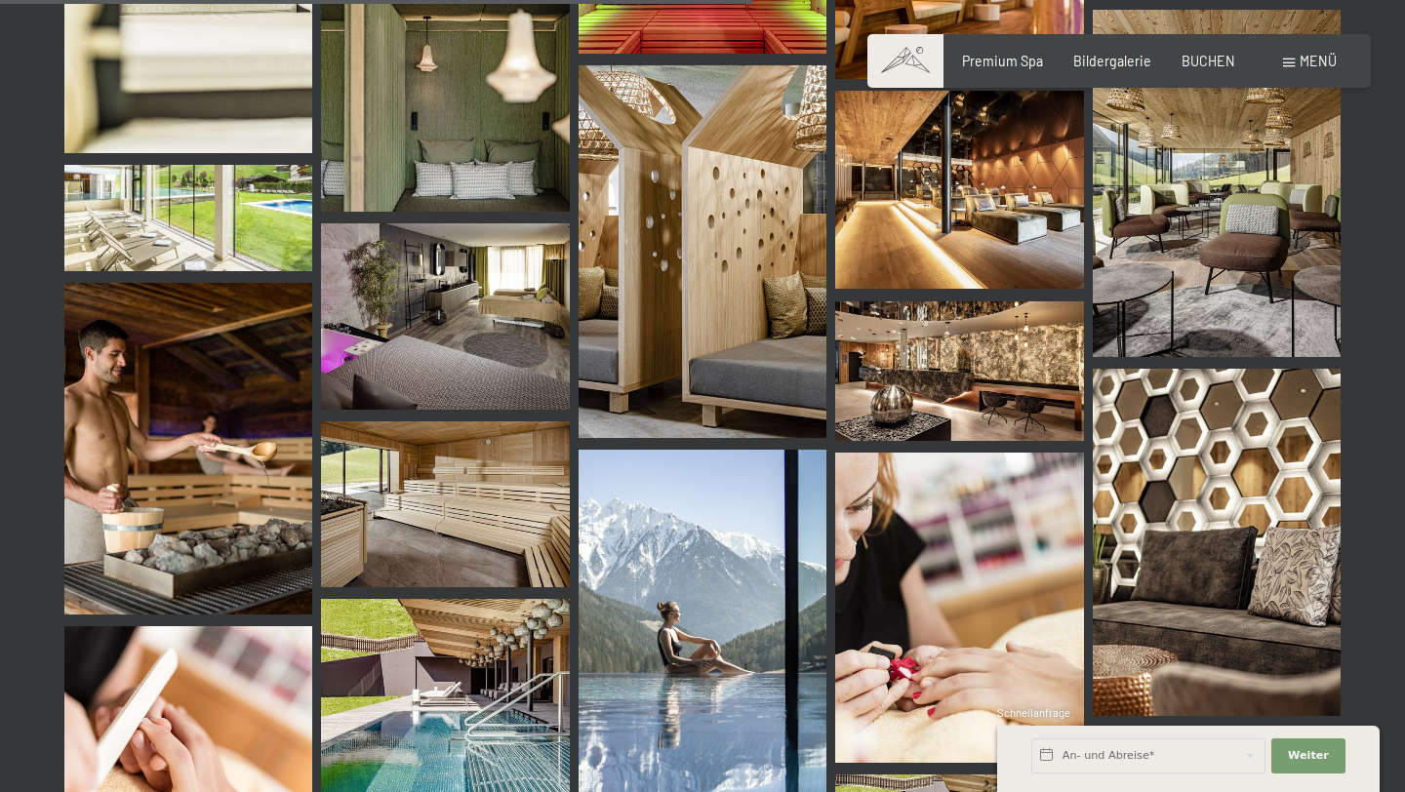
scroll to position [10697, 0]
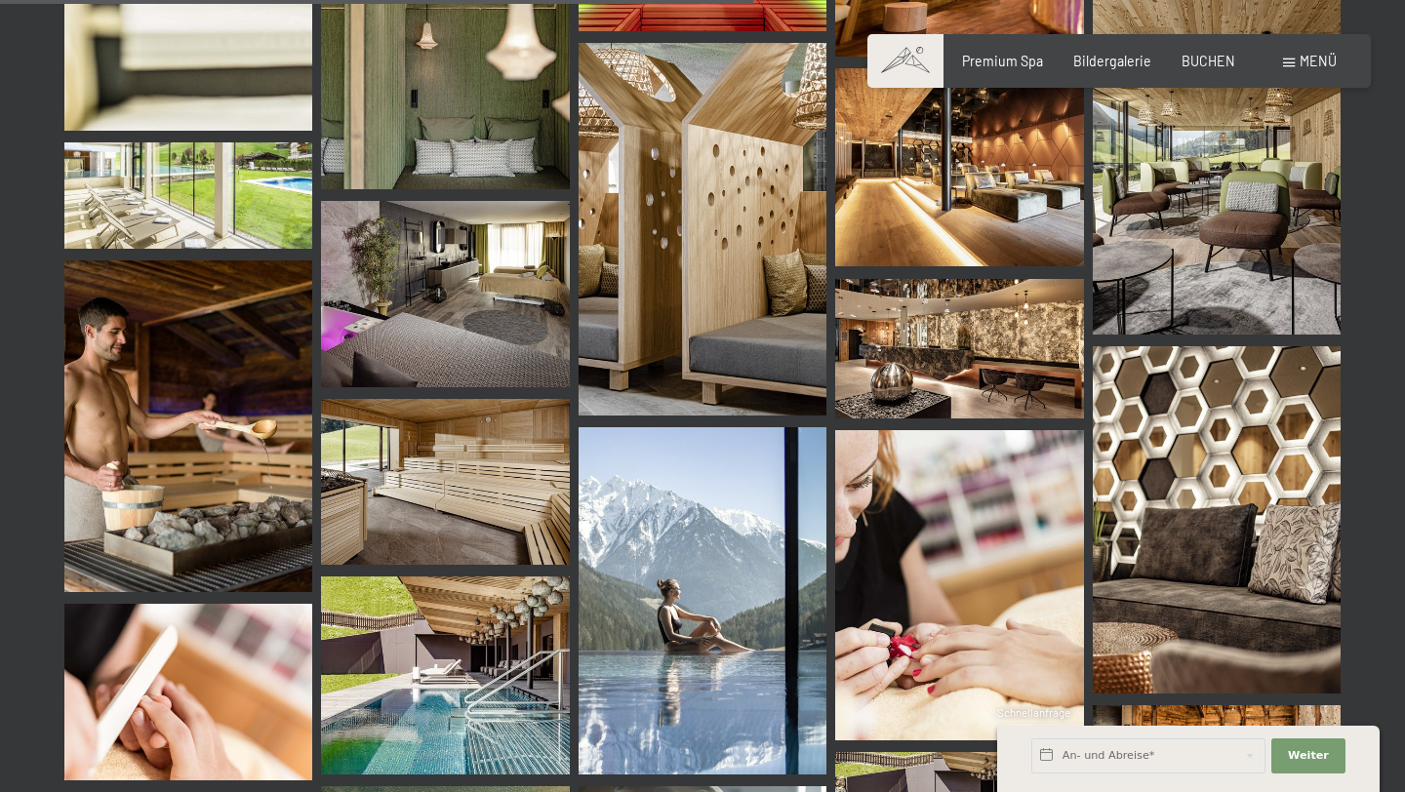
click at [1309, 409] on img at bounding box center [1217, 519] width 248 height 347
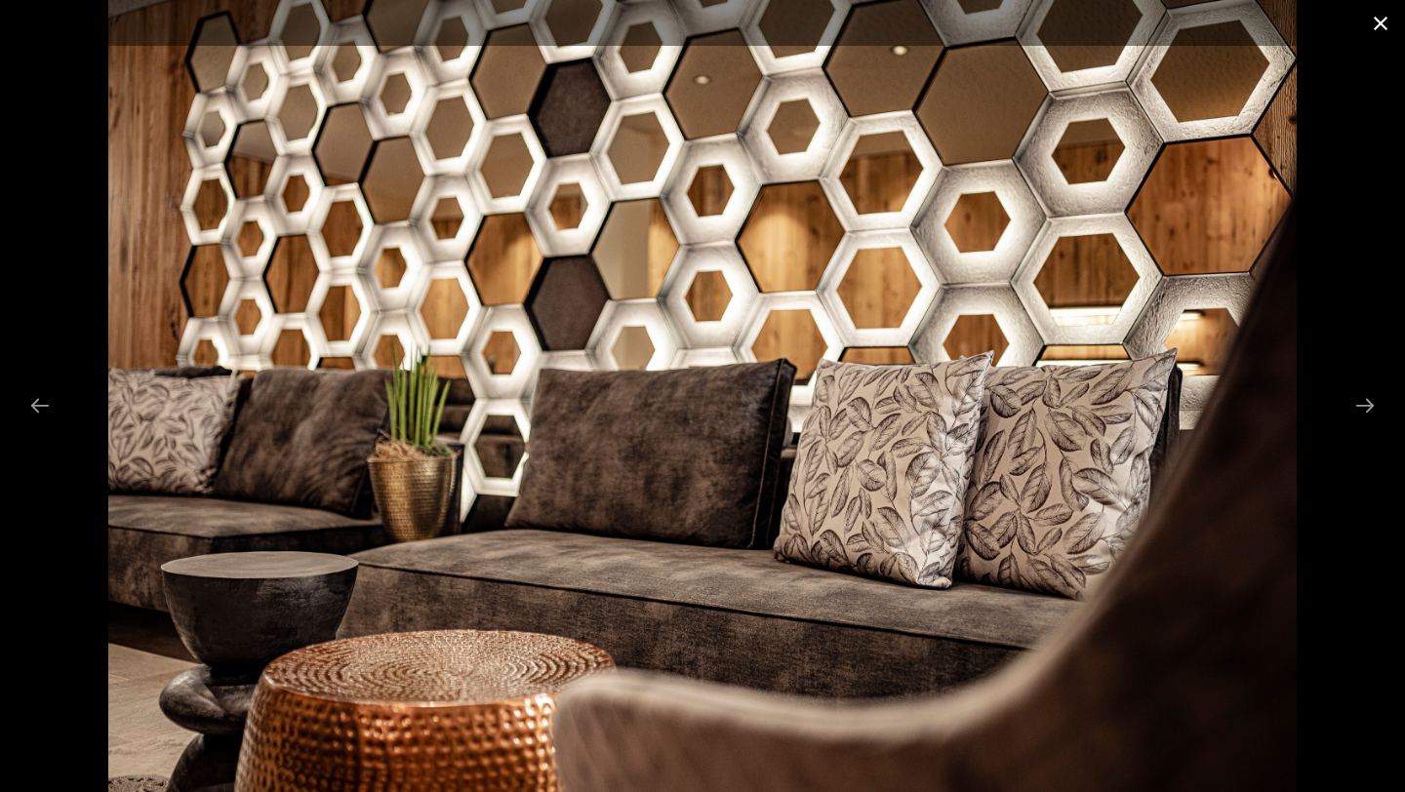
click at [1379, 39] on button "Close gallery" at bounding box center [1380, 23] width 49 height 46
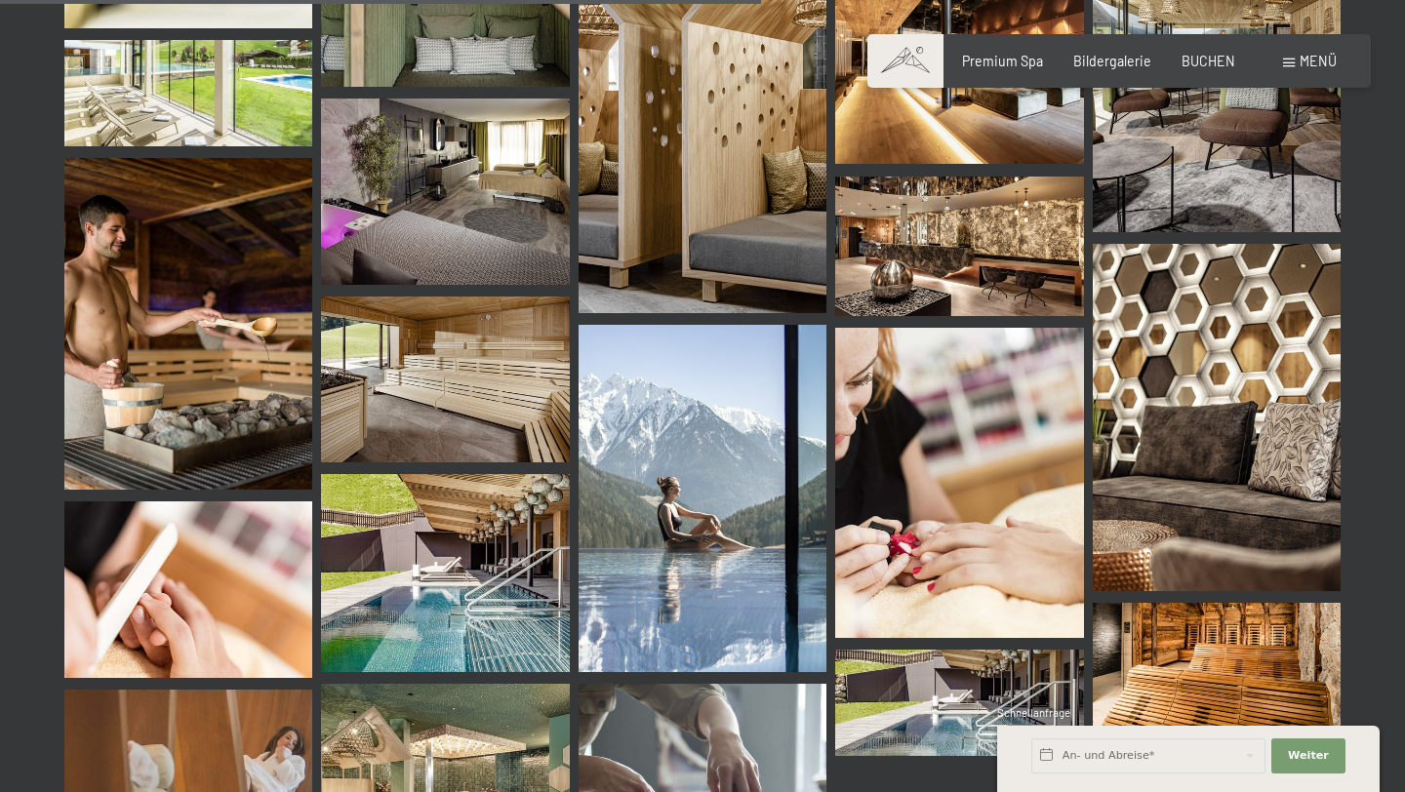
scroll to position [10799, 0]
click at [1153, 378] on img at bounding box center [1217, 418] width 248 height 347
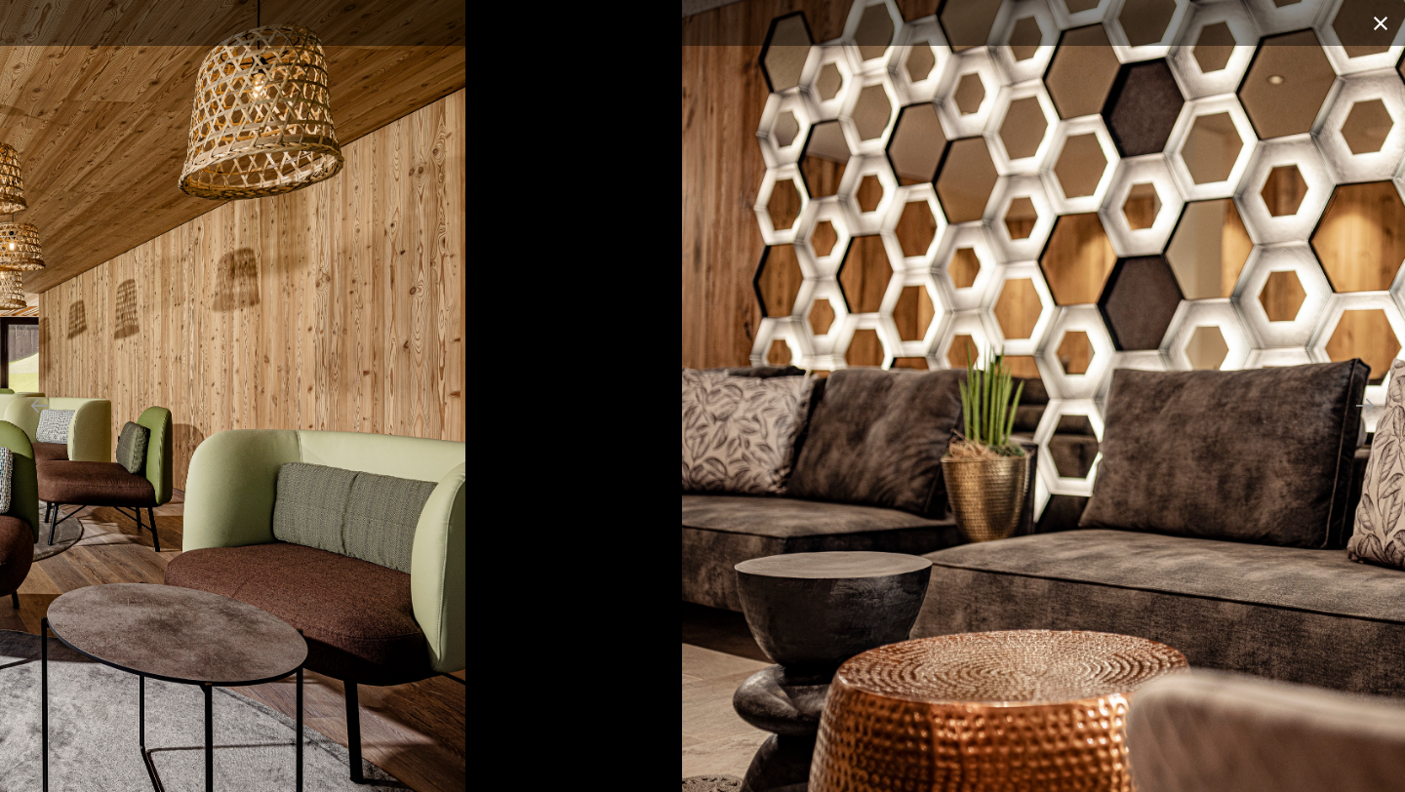
click at [1375, 24] on button "Close gallery" at bounding box center [1380, 23] width 49 height 46
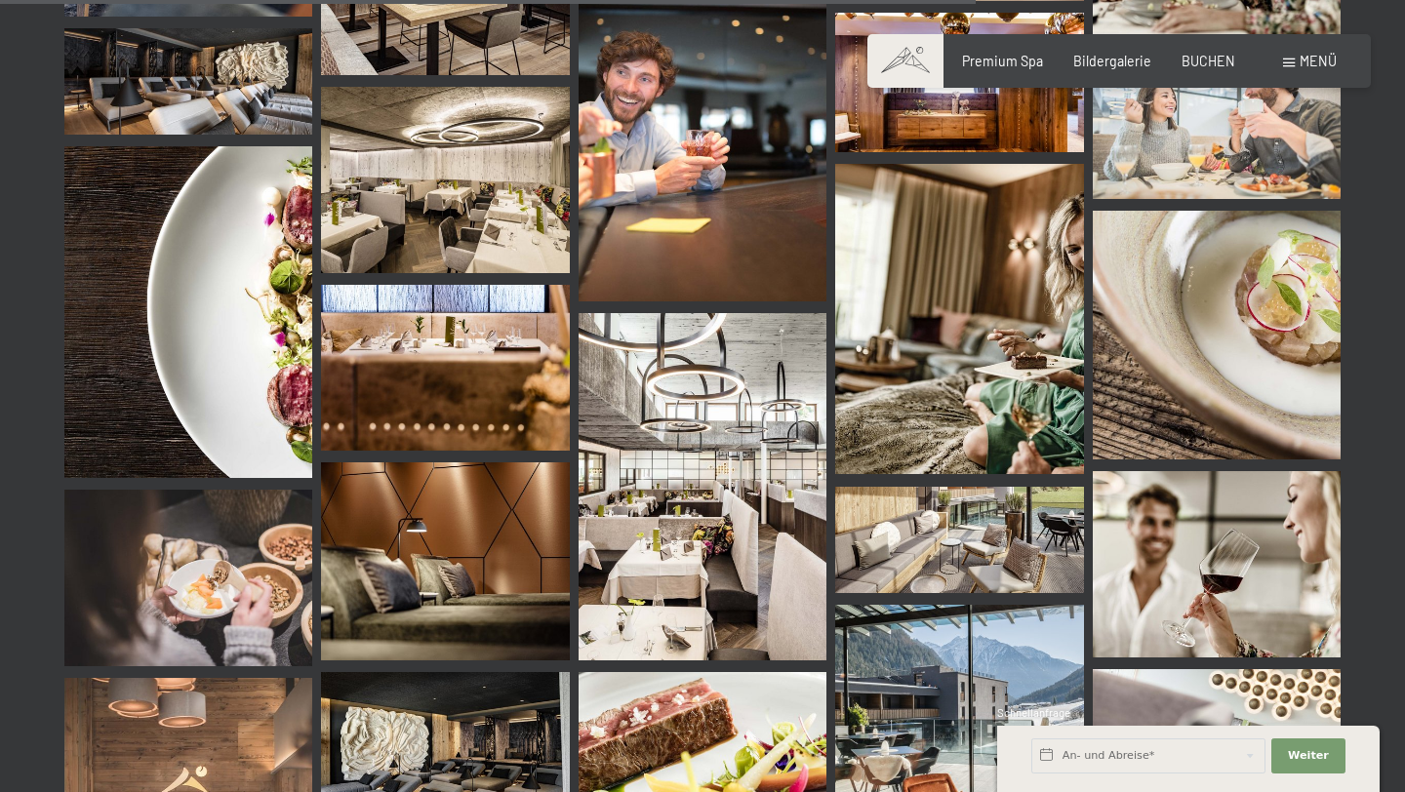
scroll to position [13847, 0]
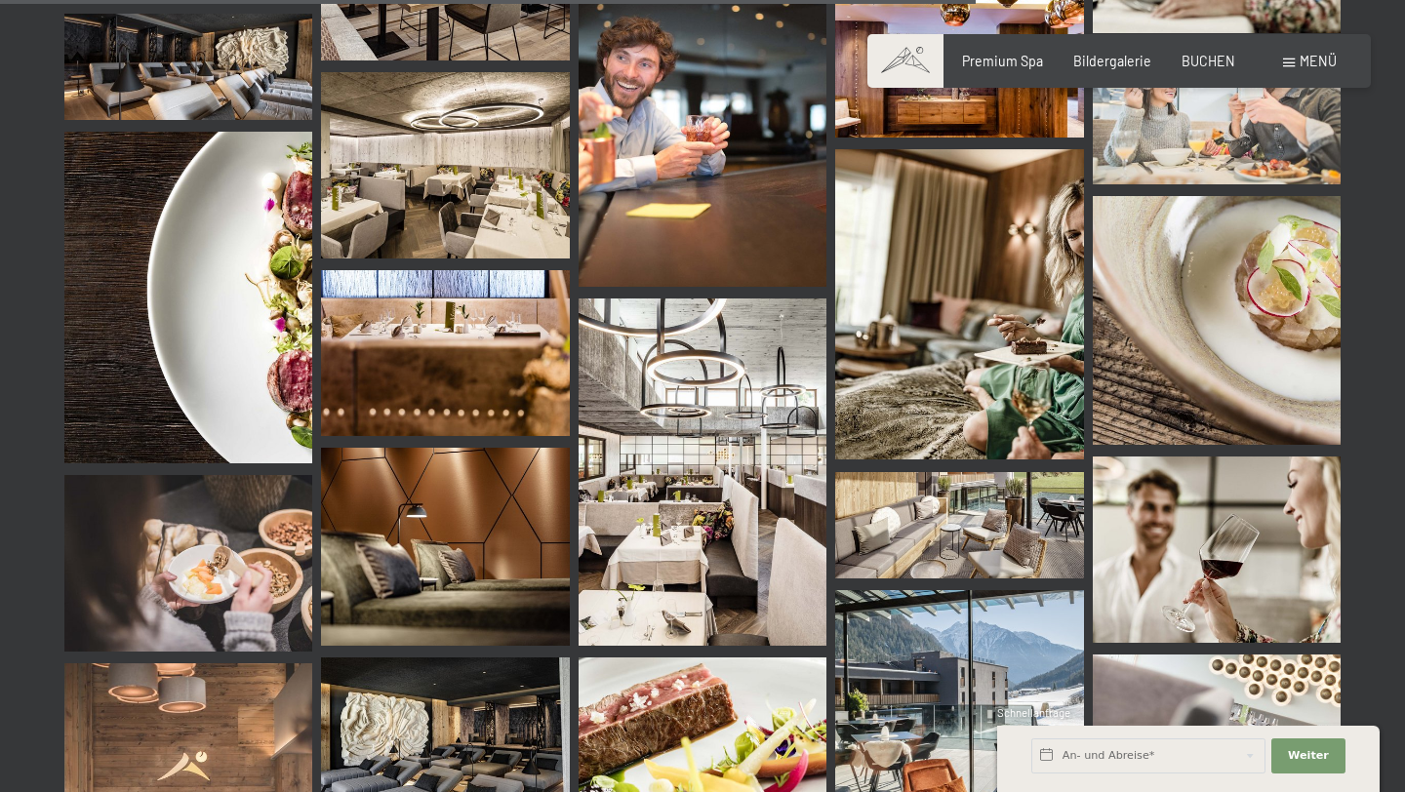
click at [510, 535] on img at bounding box center [445, 547] width 248 height 199
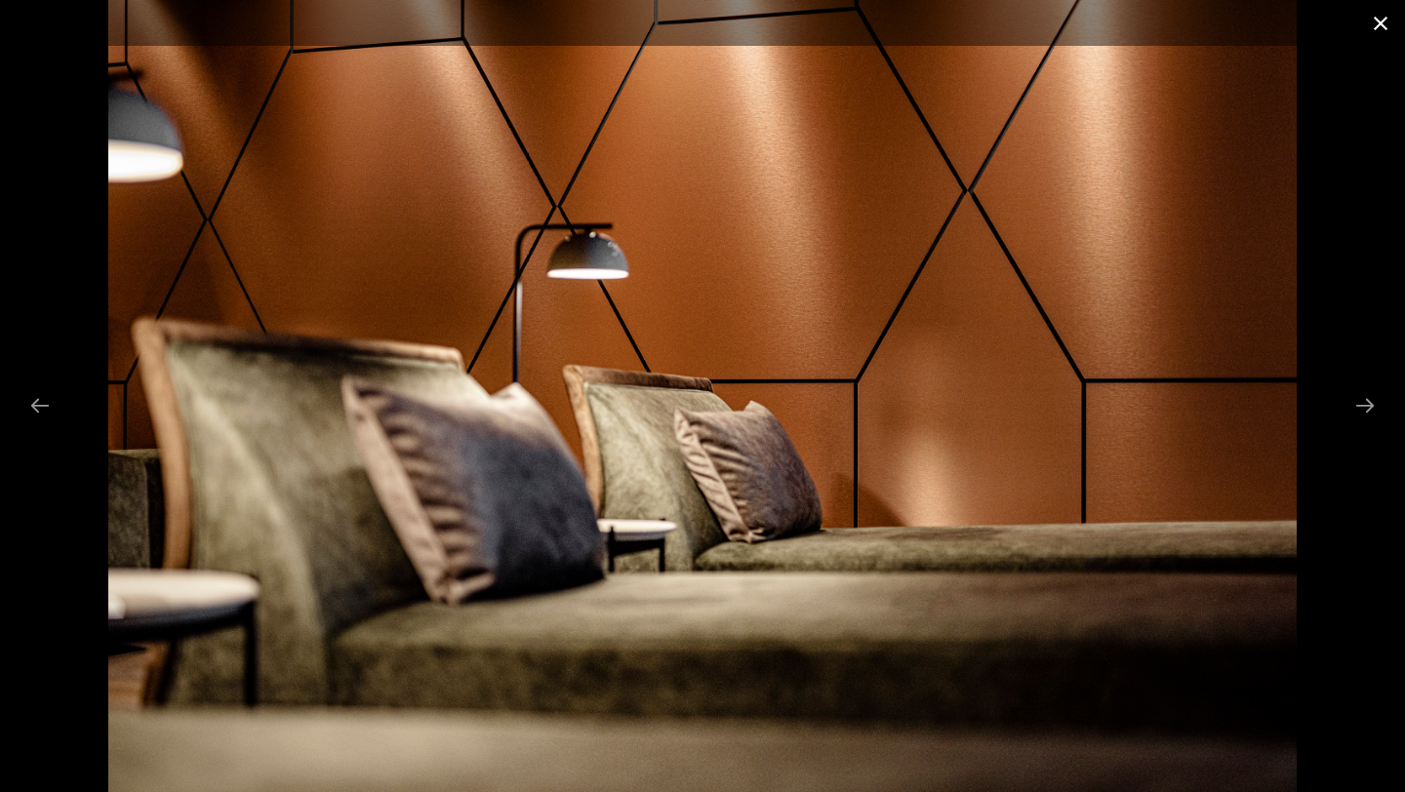
click at [1385, 25] on button "Close gallery" at bounding box center [1380, 23] width 49 height 46
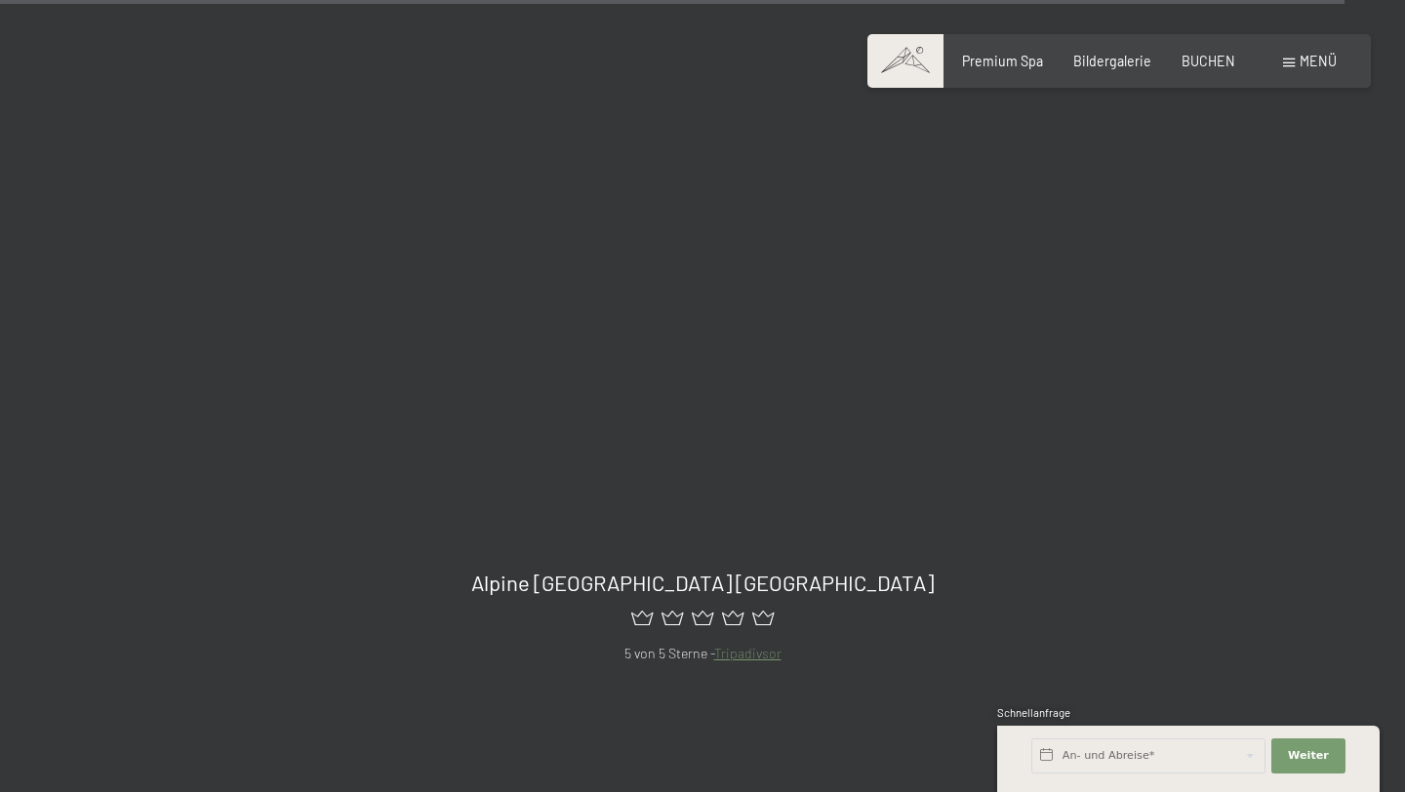
scroll to position [19296, 0]
